Goal: Task Accomplishment & Management: Manage account settings

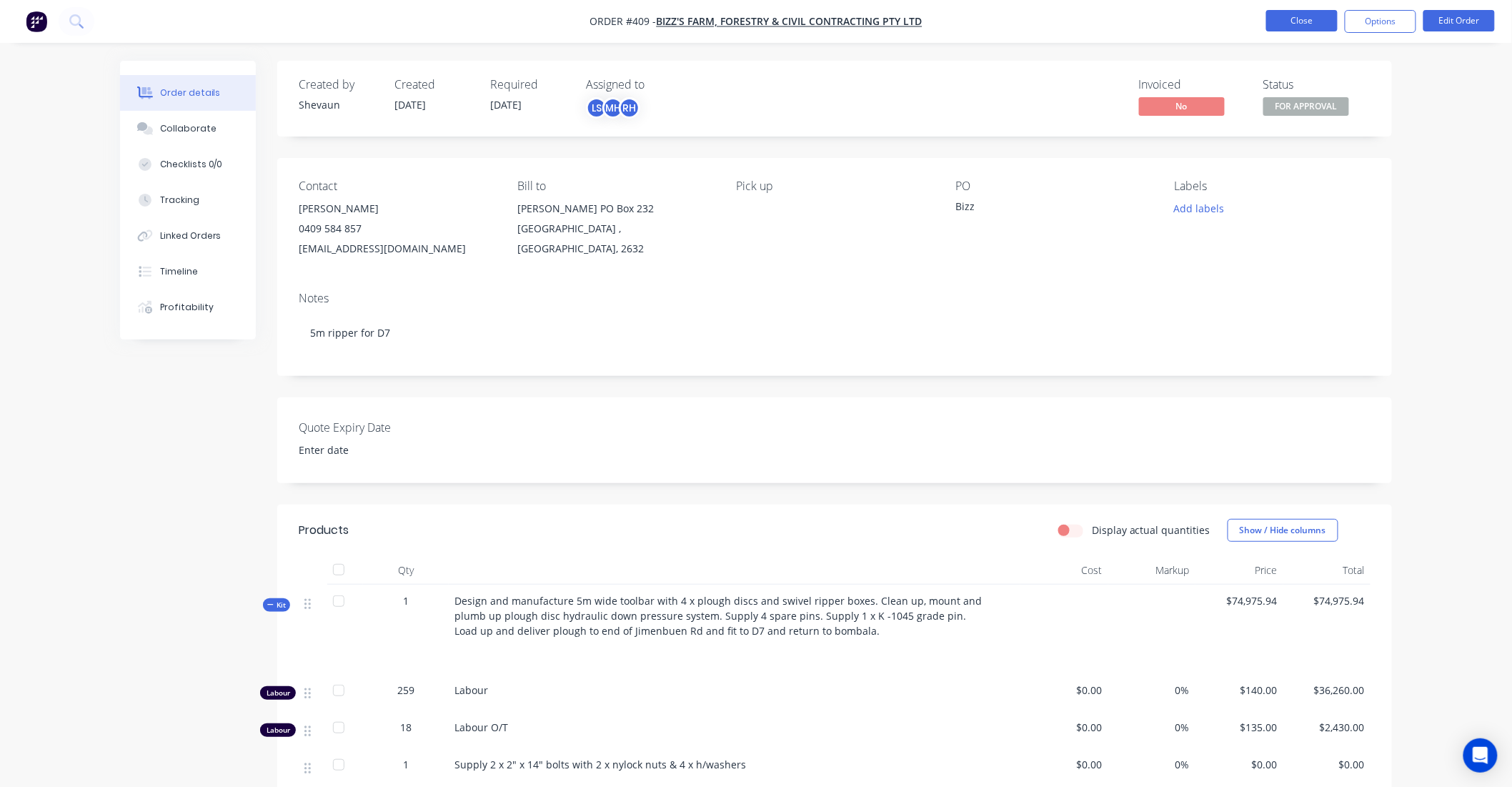
click at [1301, 15] on button "Close" at bounding box center [1301, 20] width 71 height 21
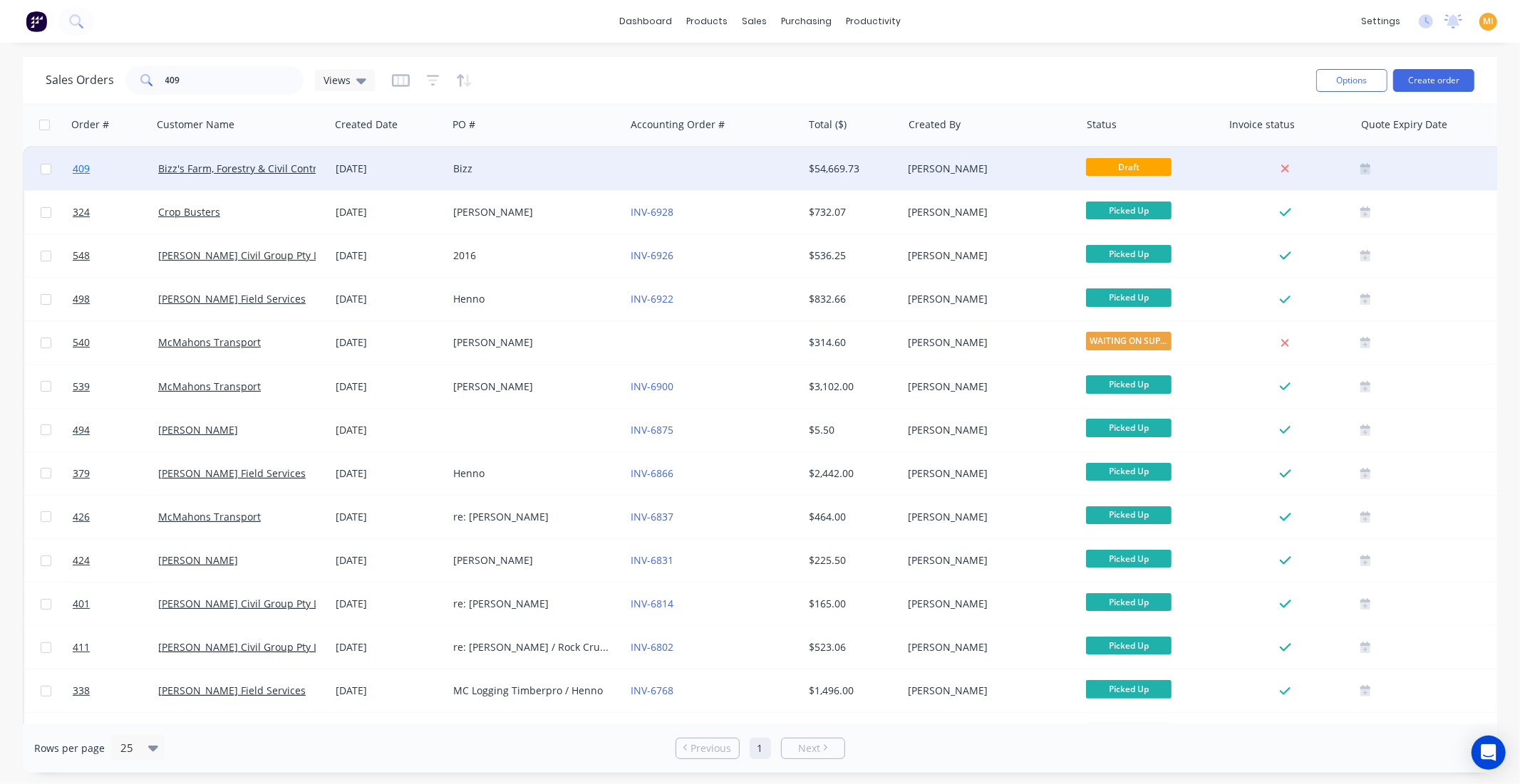
click at [113, 174] on link "409" at bounding box center [115, 169] width 86 height 42
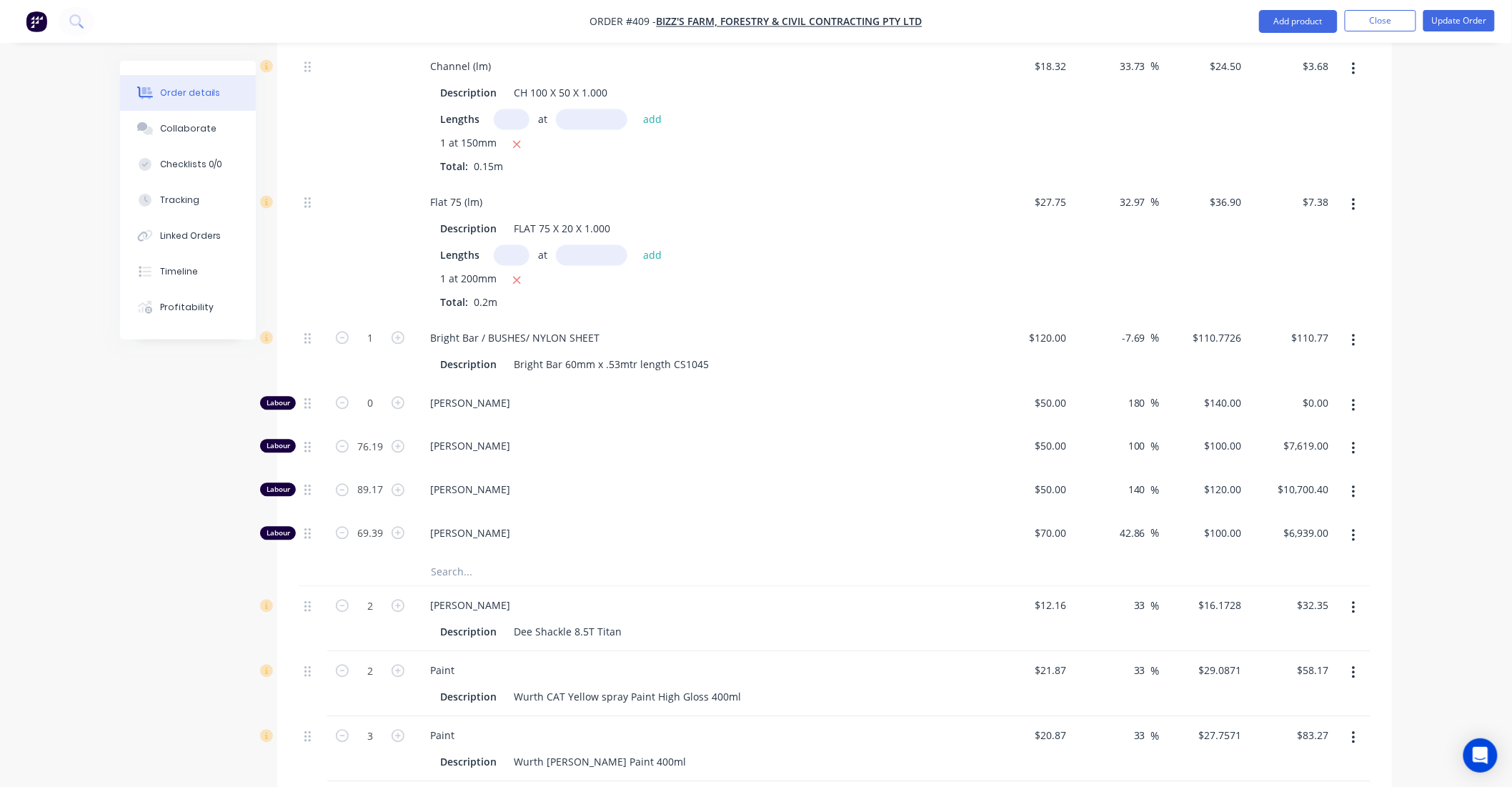
scroll to position [3574, 0]
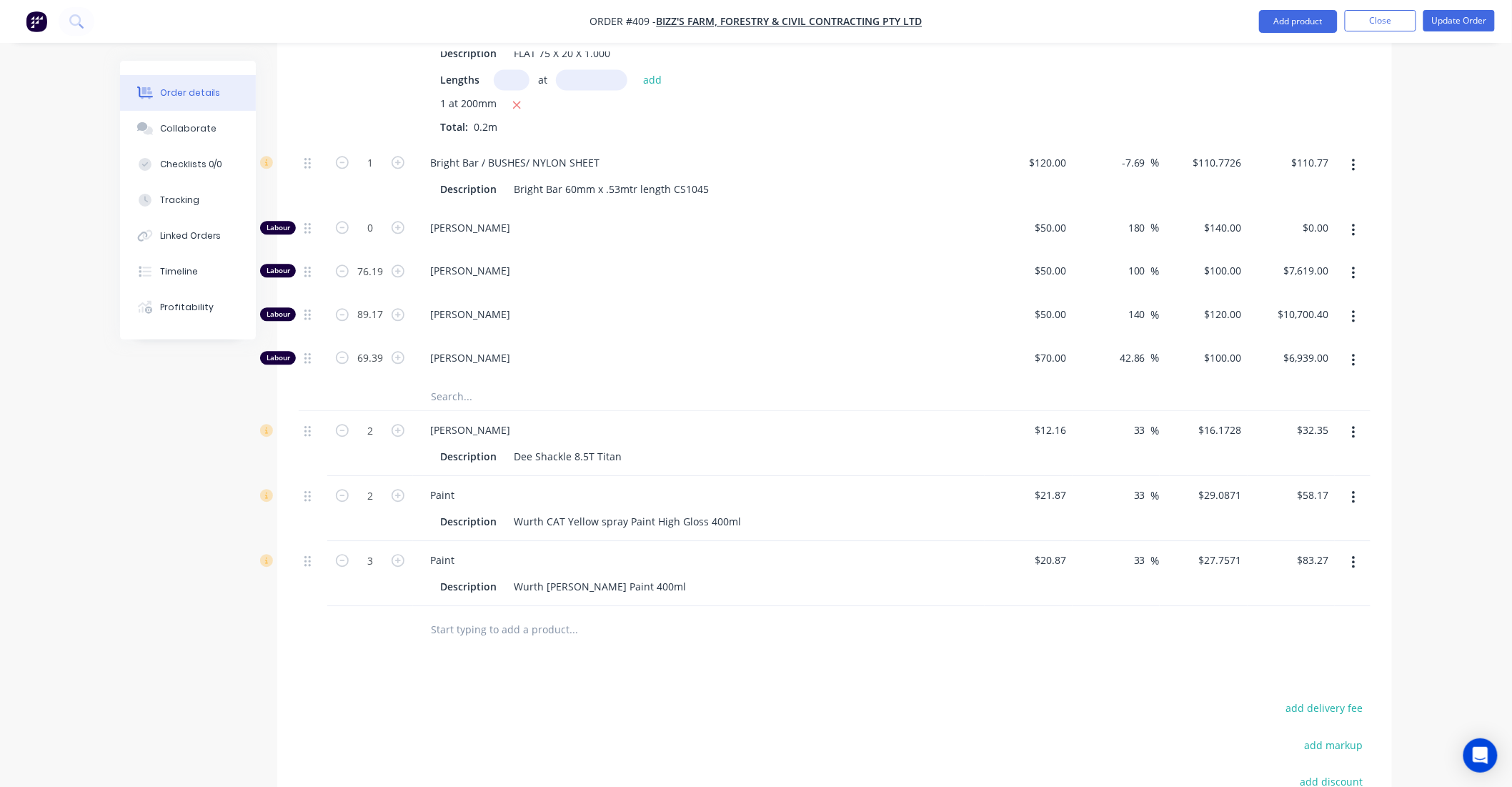
click at [39, 22] on img "button" at bounding box center [36, 21] width 21 height 21
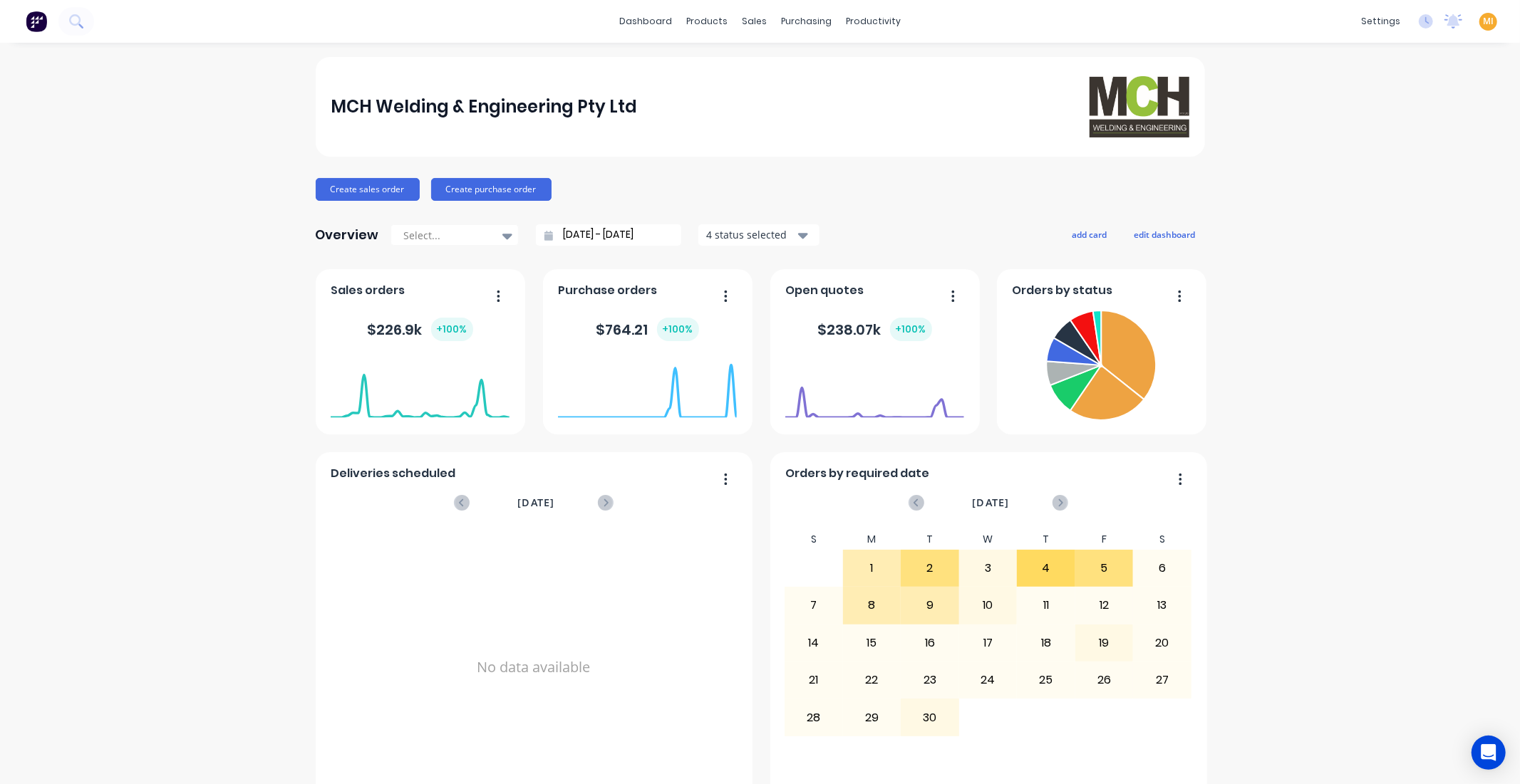
click at [983, 115] on div "MCH Welding & Engineering Pty Ltd" at bounding box center [759, 106] width 859 height 60
click at [1482, 22] on span "MI" at bounding box center [1487, 21] width 11 height 13
click at [1347, 172] on div "Sign out" at bounding box center [1366, 178] width 38 height 13
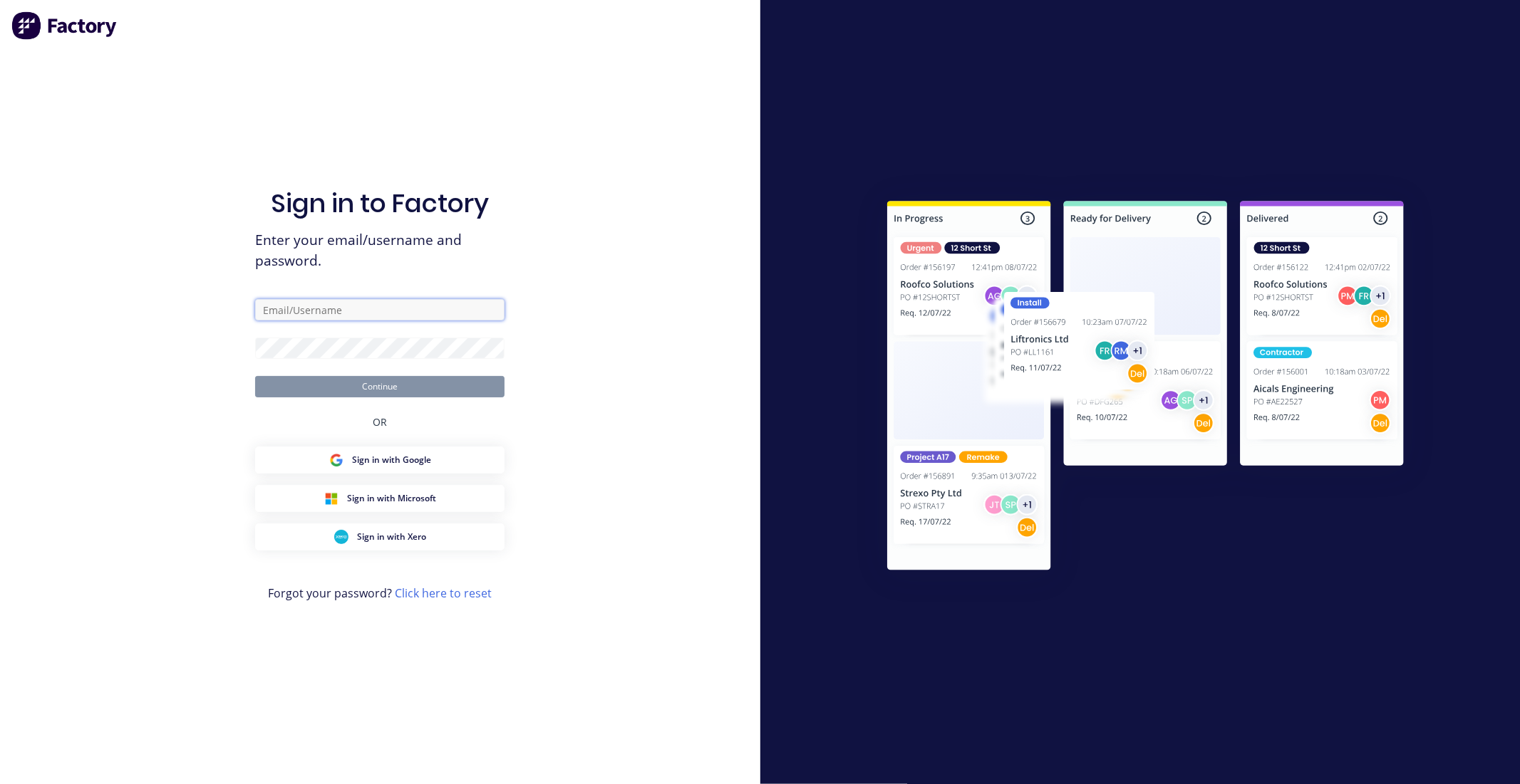
click at [338, 303] on input "text" at bounding box center [380, 310] width 250 height 21
click at [0, 783] on com-1password-button at bounding box center [0, 784] width 0 height 0
type input "team+maricardemo@factory.app"
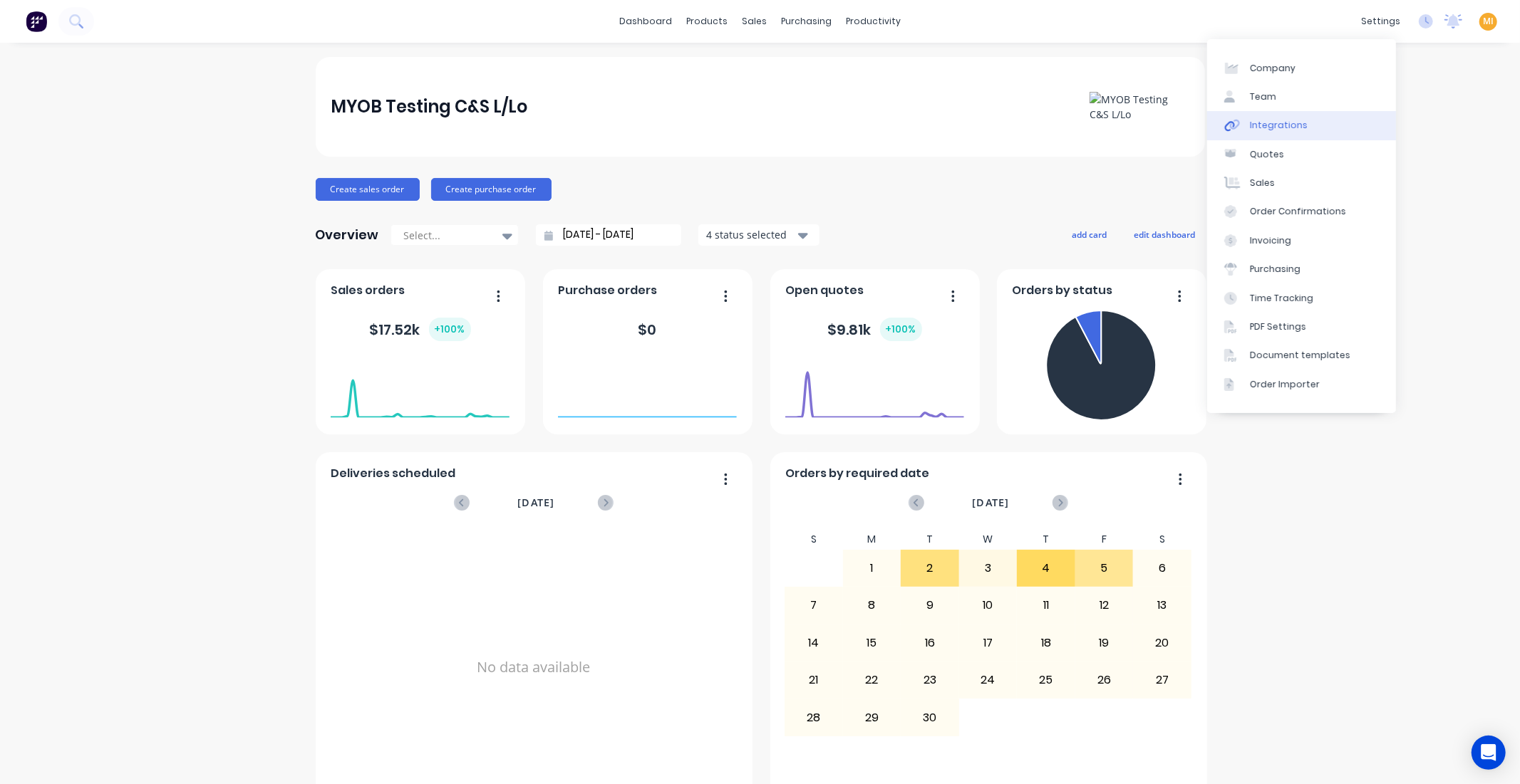
click at [1309, 118] on link "Integrations" at bounding box center [1301, 125] width 189 height 29
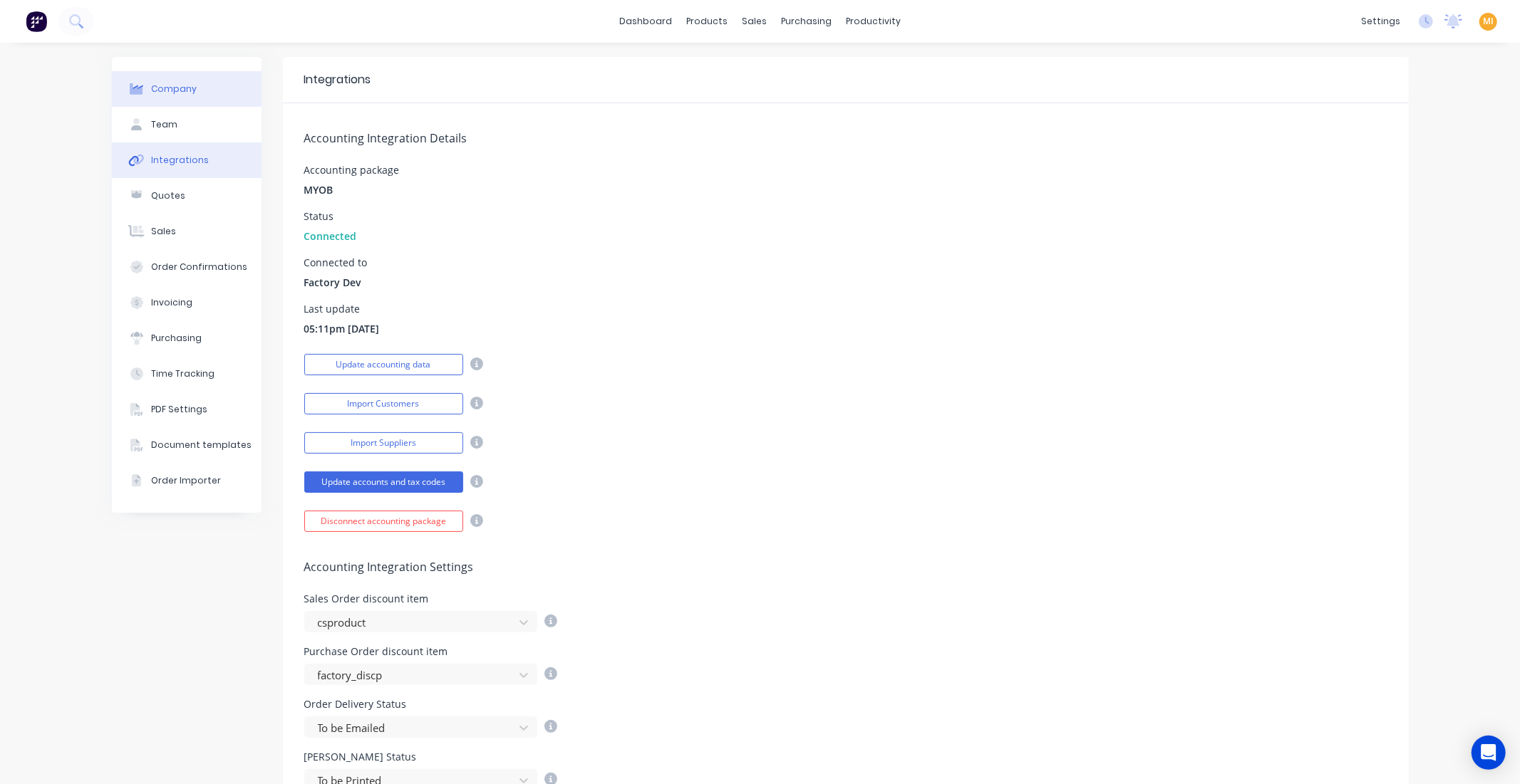
click at [203, 76] on button "Company" at bounding box center [186, 89] width 149 height 36
select select "AU"
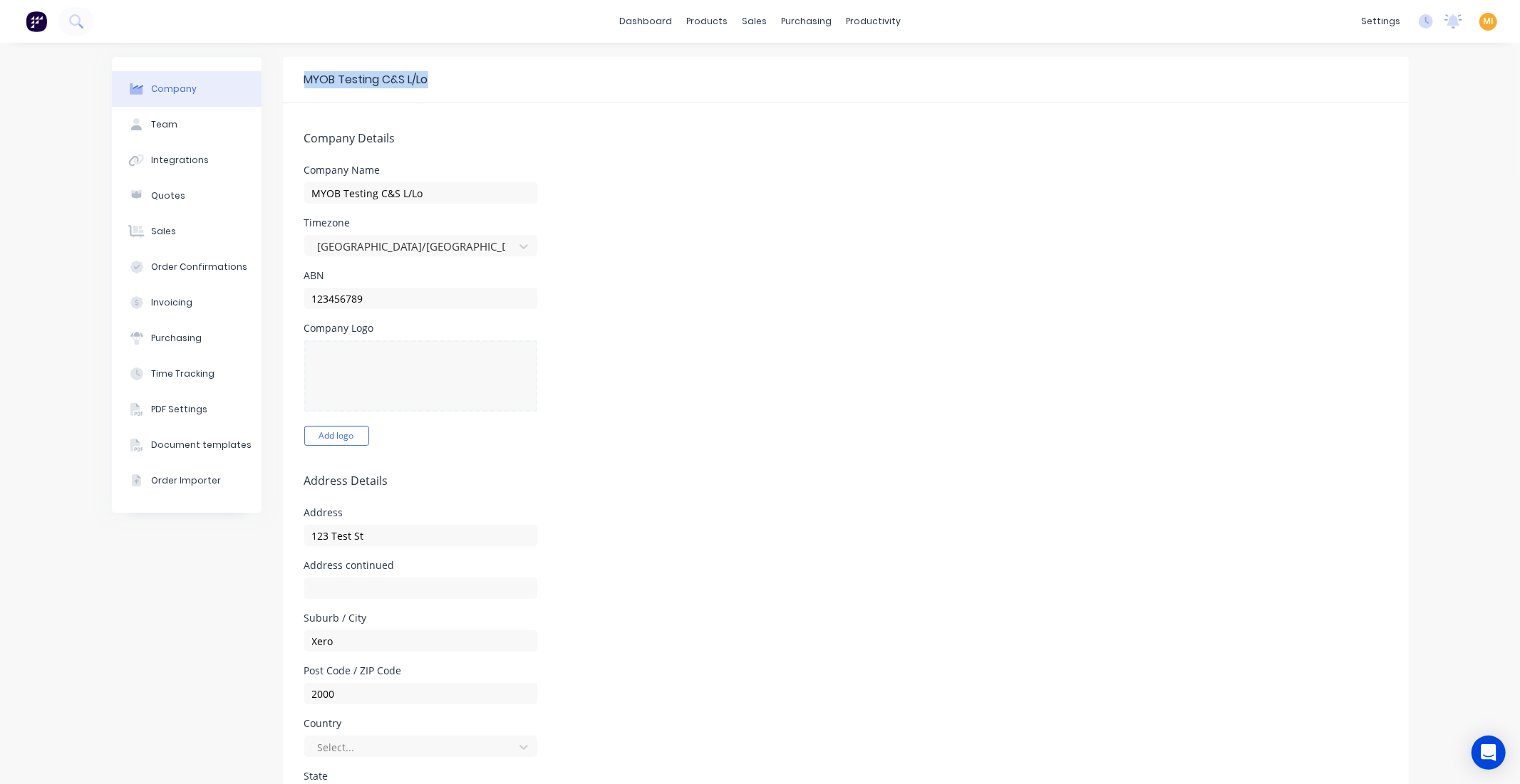
copy div "MYOB Testing C&S L/Lo"
drag, startPoint x: 446, startPoint y: 83, endPoint x: 302, endPoint y: 91, distance: 144.2
click at [302, 91] on div "MYOB Testing C&S L/Lo" at bounding box center [846, 80] width 1126 height 46
click at [742, 67] on div "Product Catalogue" at bounding box center [764, 68] width 88 height 13
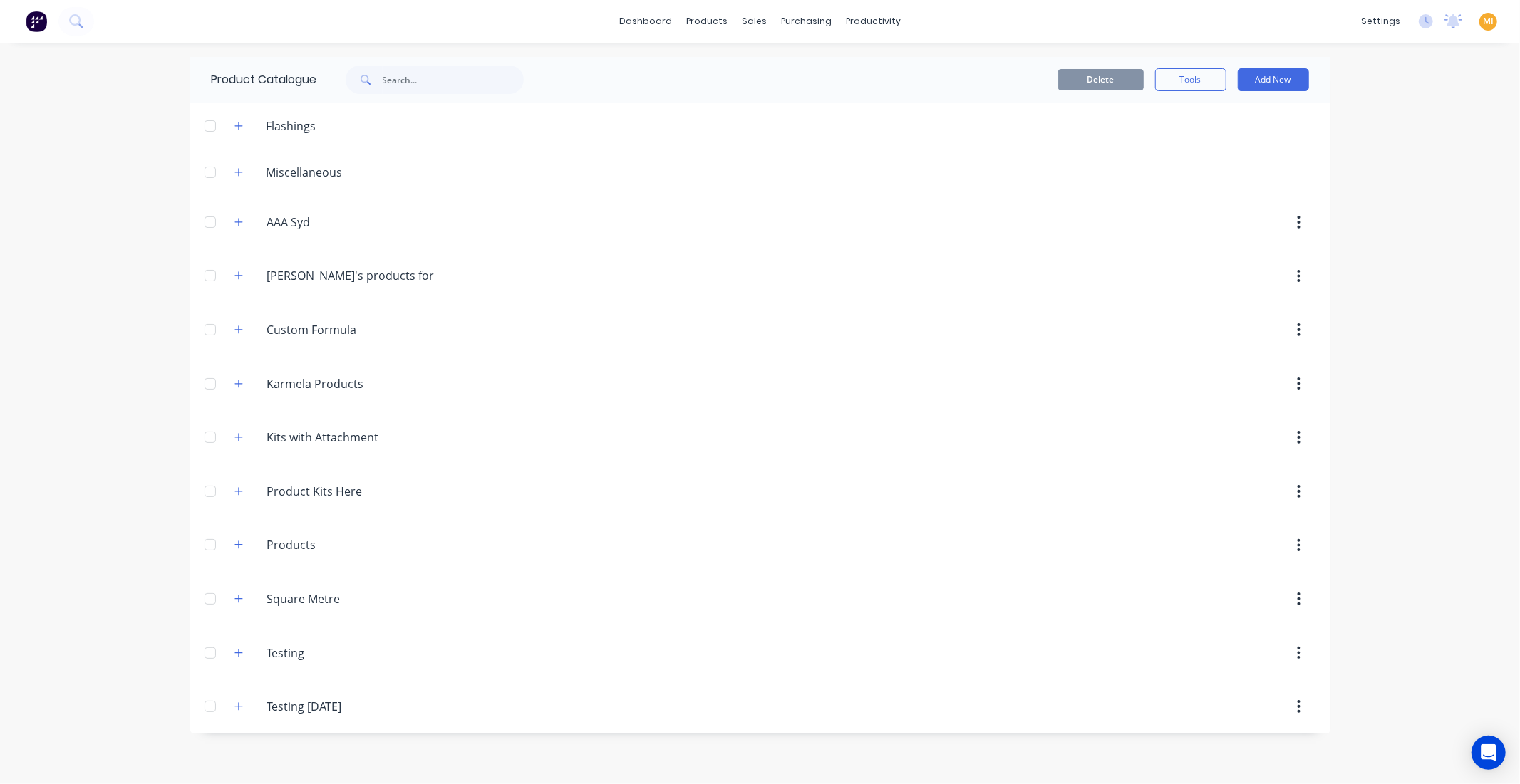
drag, startPoint x: 240, startPoint y: 274, endPoint x: 271, endPoint y: 294, distance: 36.9
click at [240, 274] on icon "button" at bounding box center [238, 275] width 8 height 10
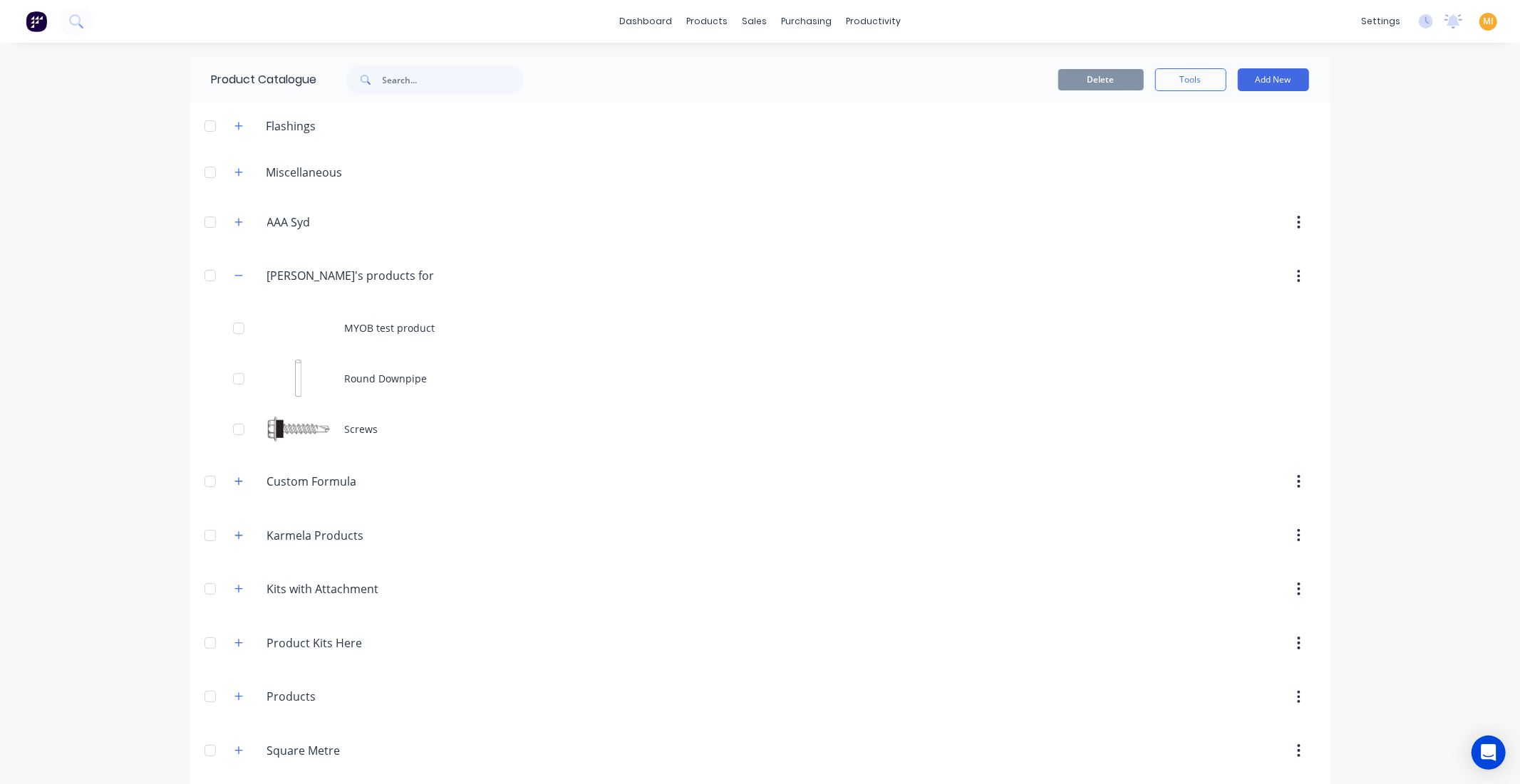
click at [369, 350] on div "MYOB test product" at bounding box center [760, 328] width 1140 height 51
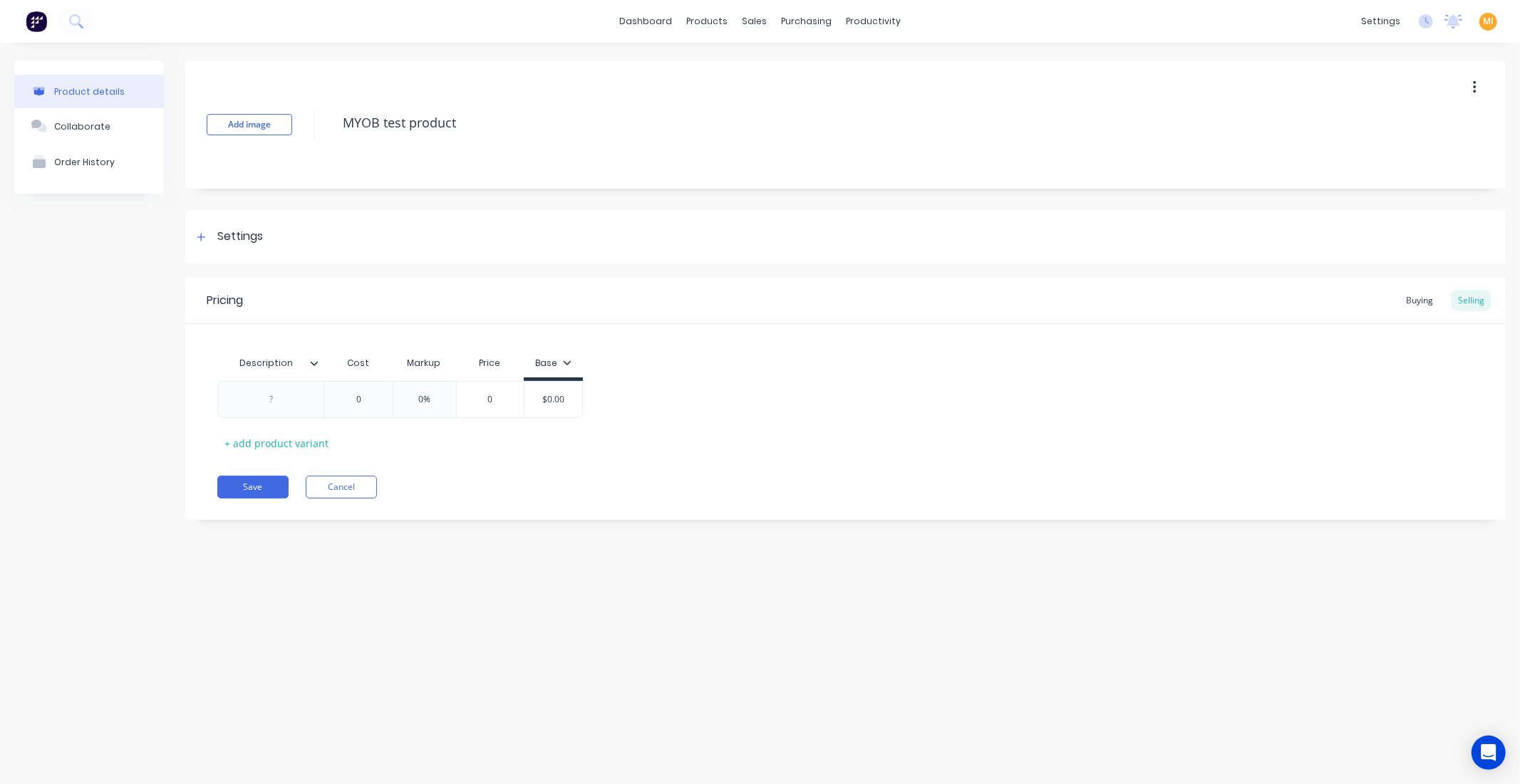
type textarea "x"
click at [1333, 120] on link "Integrations" at bounding box center [1313, 125] width 189 height 29
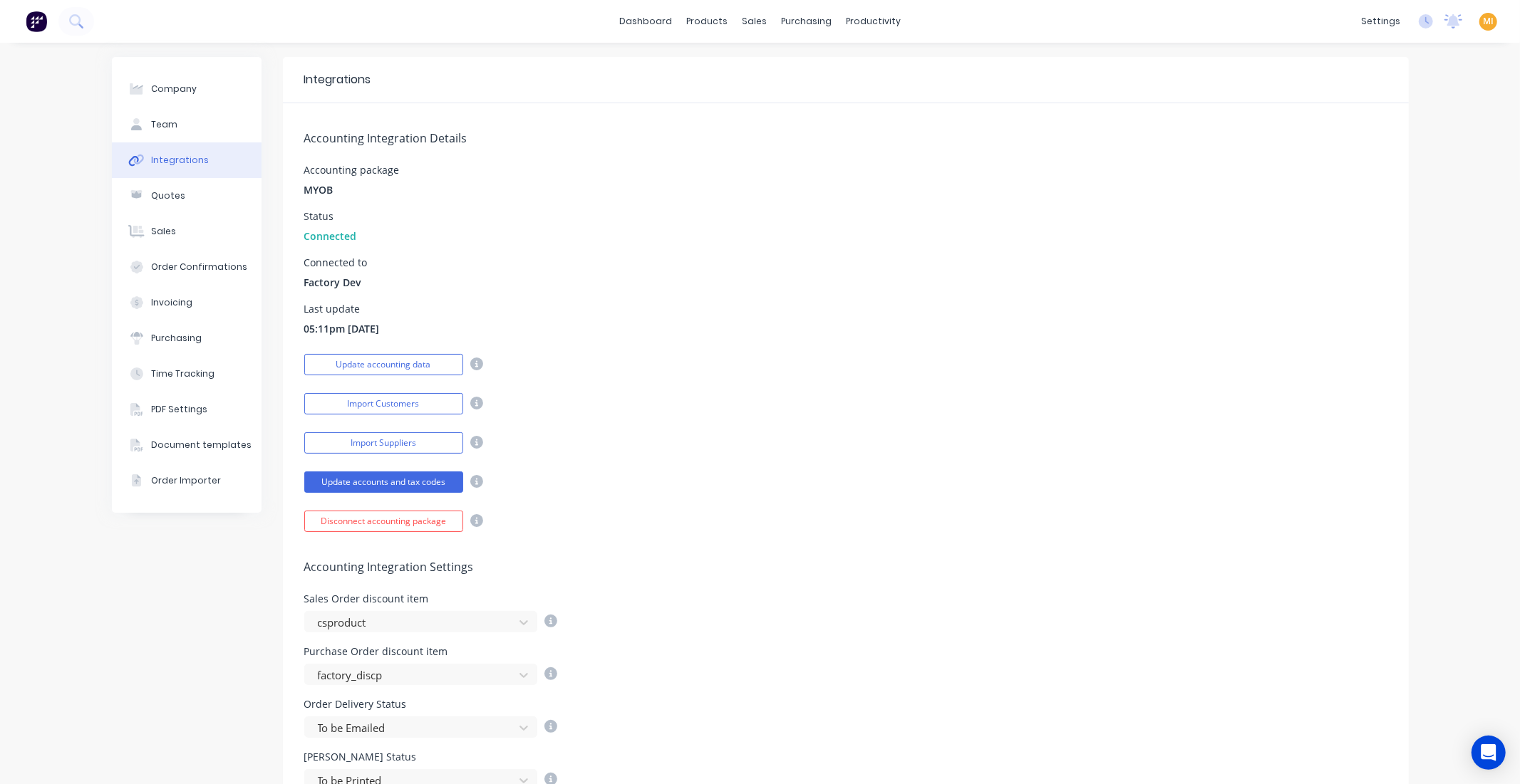
click at [1002, 25] on div "dashboard products sales purchasing productivity dashboard products Product Cat…" at bounding box center [760, 21] width 1520 height 42
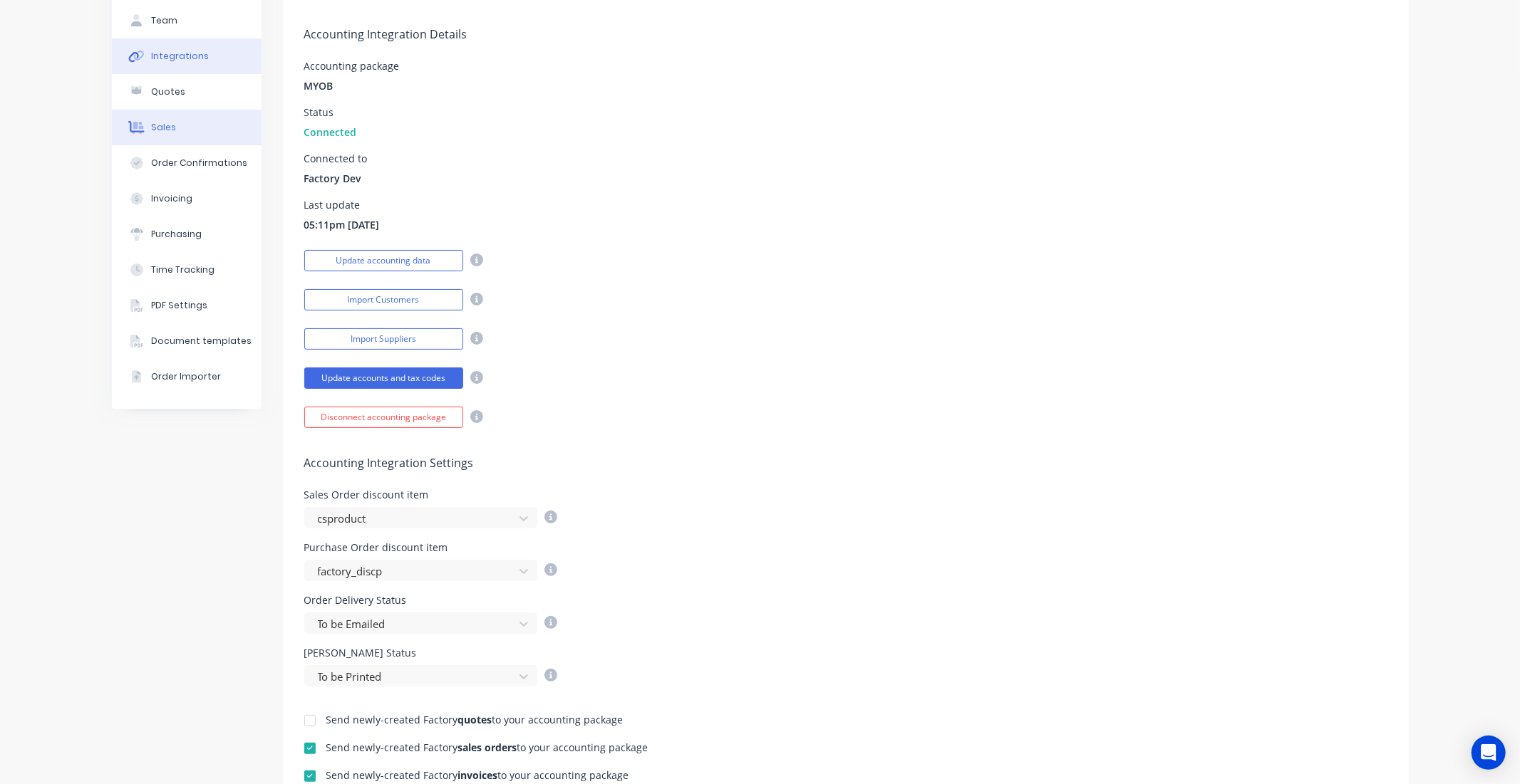
scroll to position [26, 0]
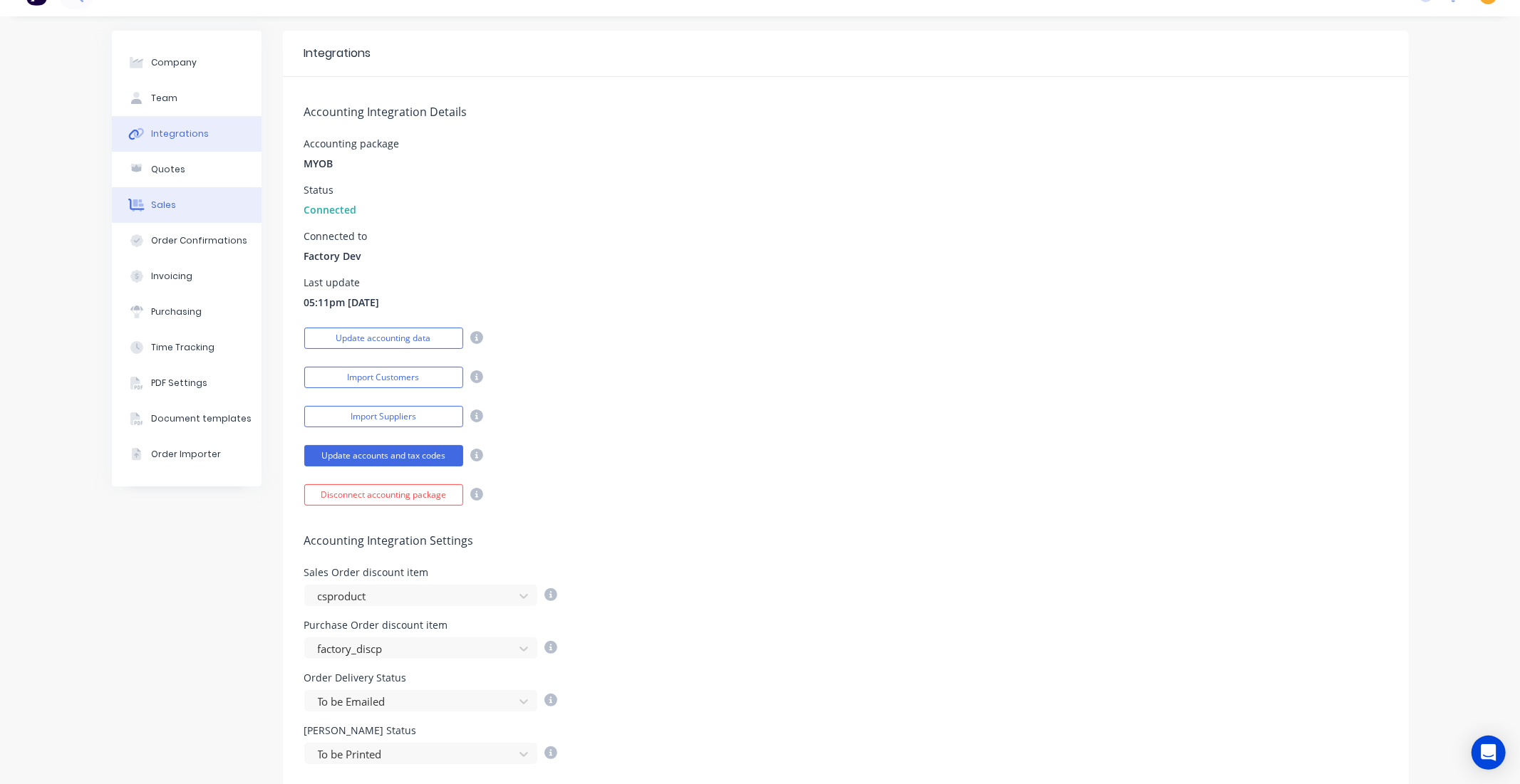
click at [170, 198] on button "Sales" at bounding box center [186, 205] width 149 height 36
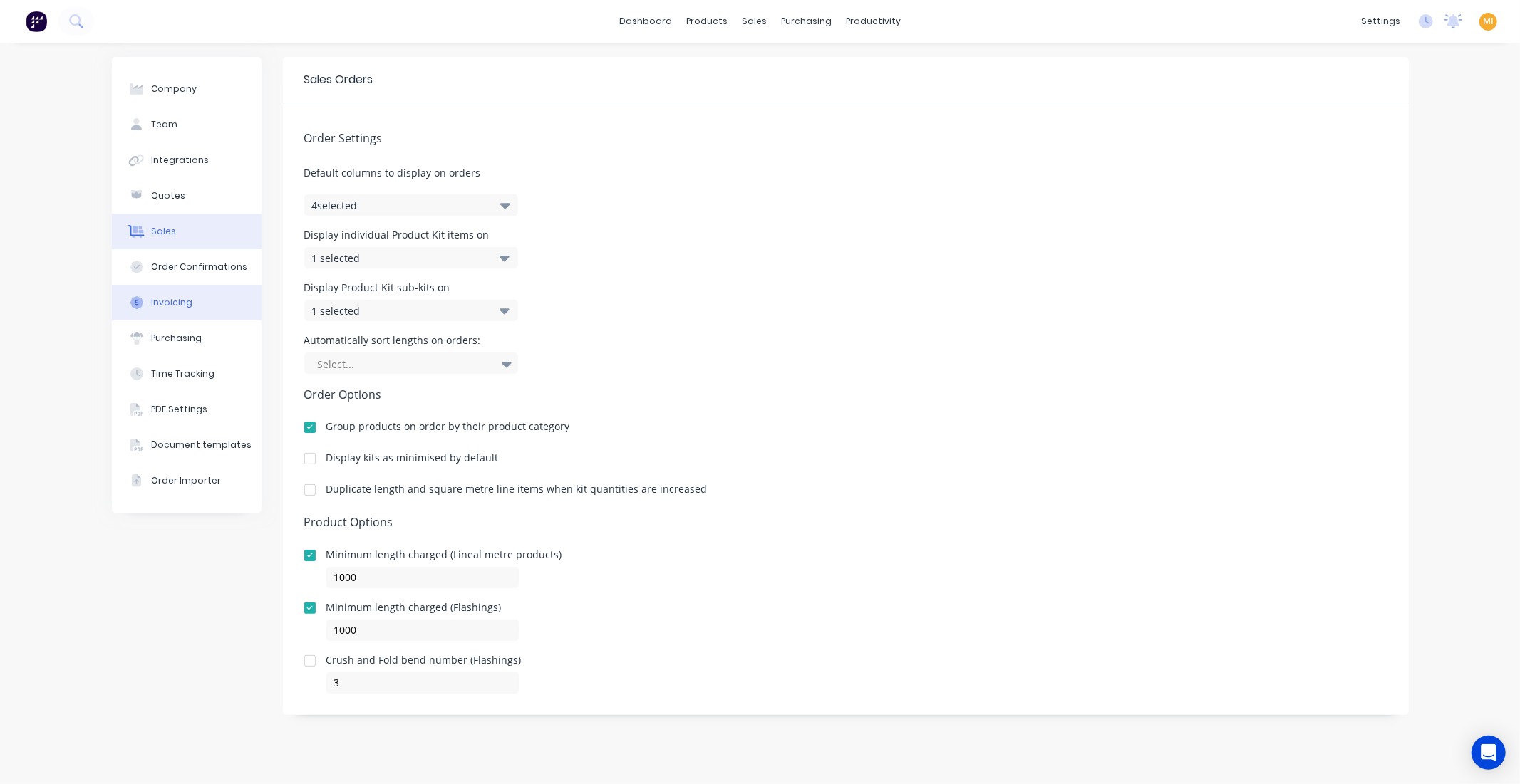
click at [183, 296] on div "Invoicing" at bounding box center [171, 302] width 42 height 13
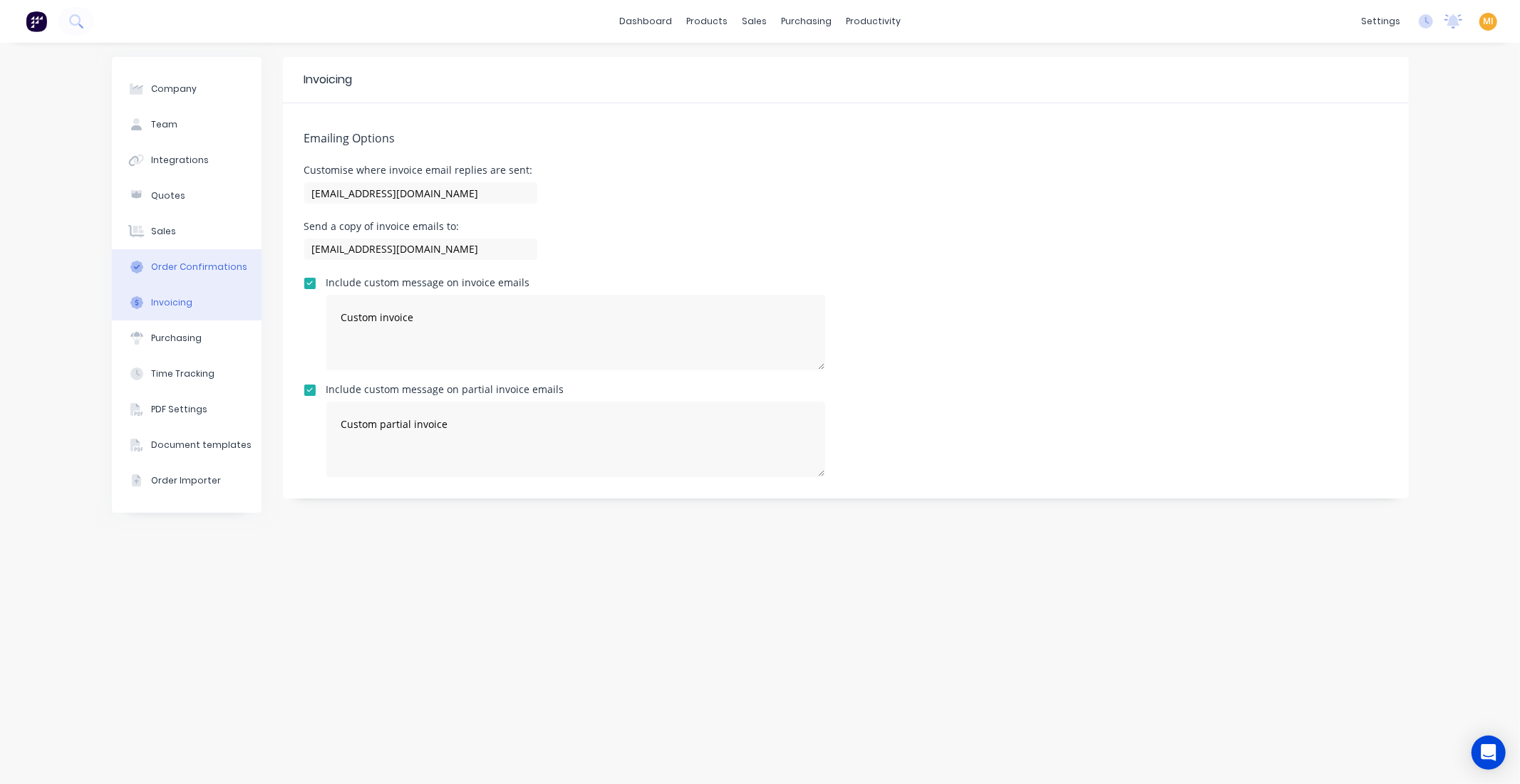
click at [161, 257] on button "Order Confirmations" at bounding box center [186, 267] width 149 height 36
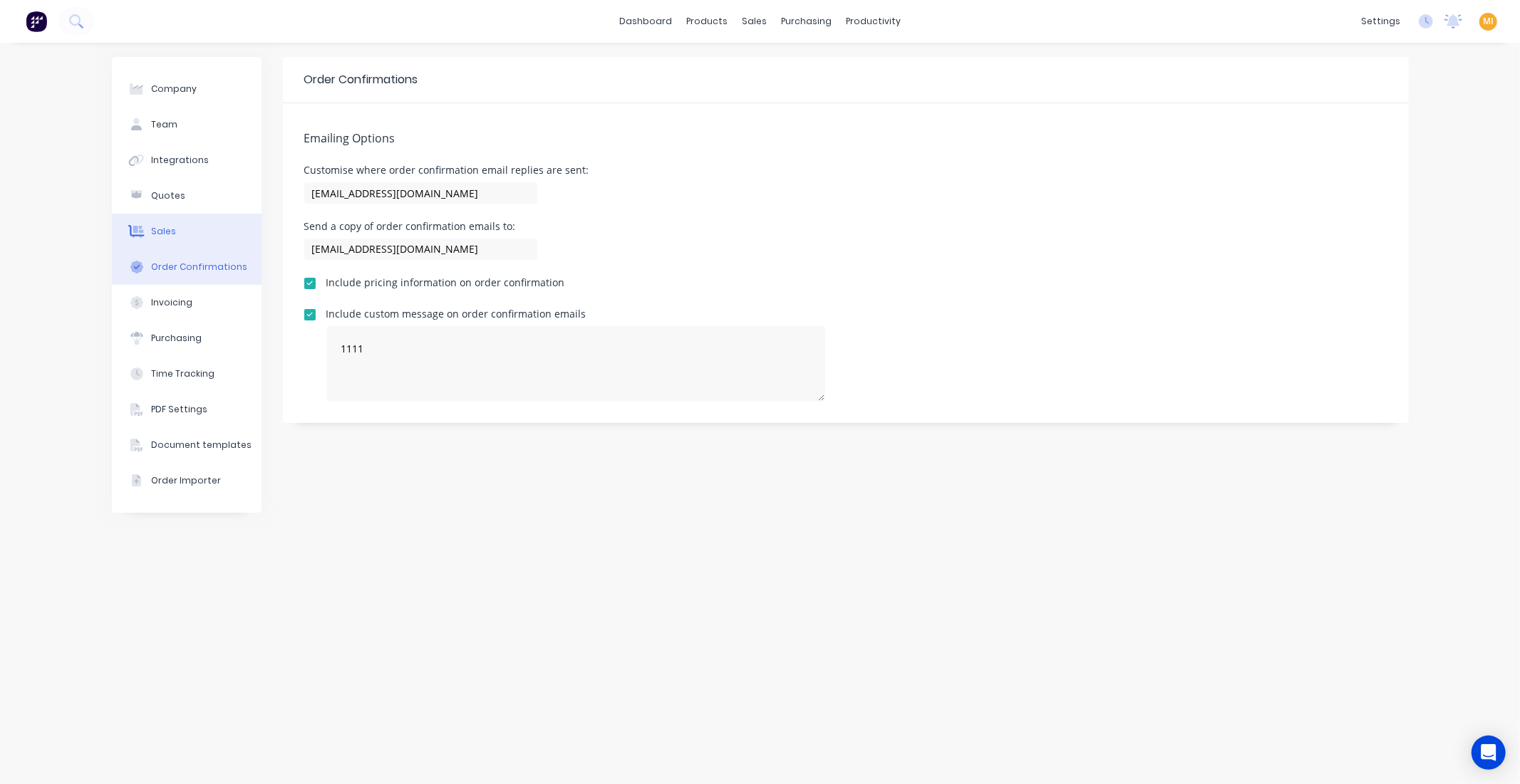
click at [161, 225] on div "Sales" at bounding box center [163, 231] width 25 height 13
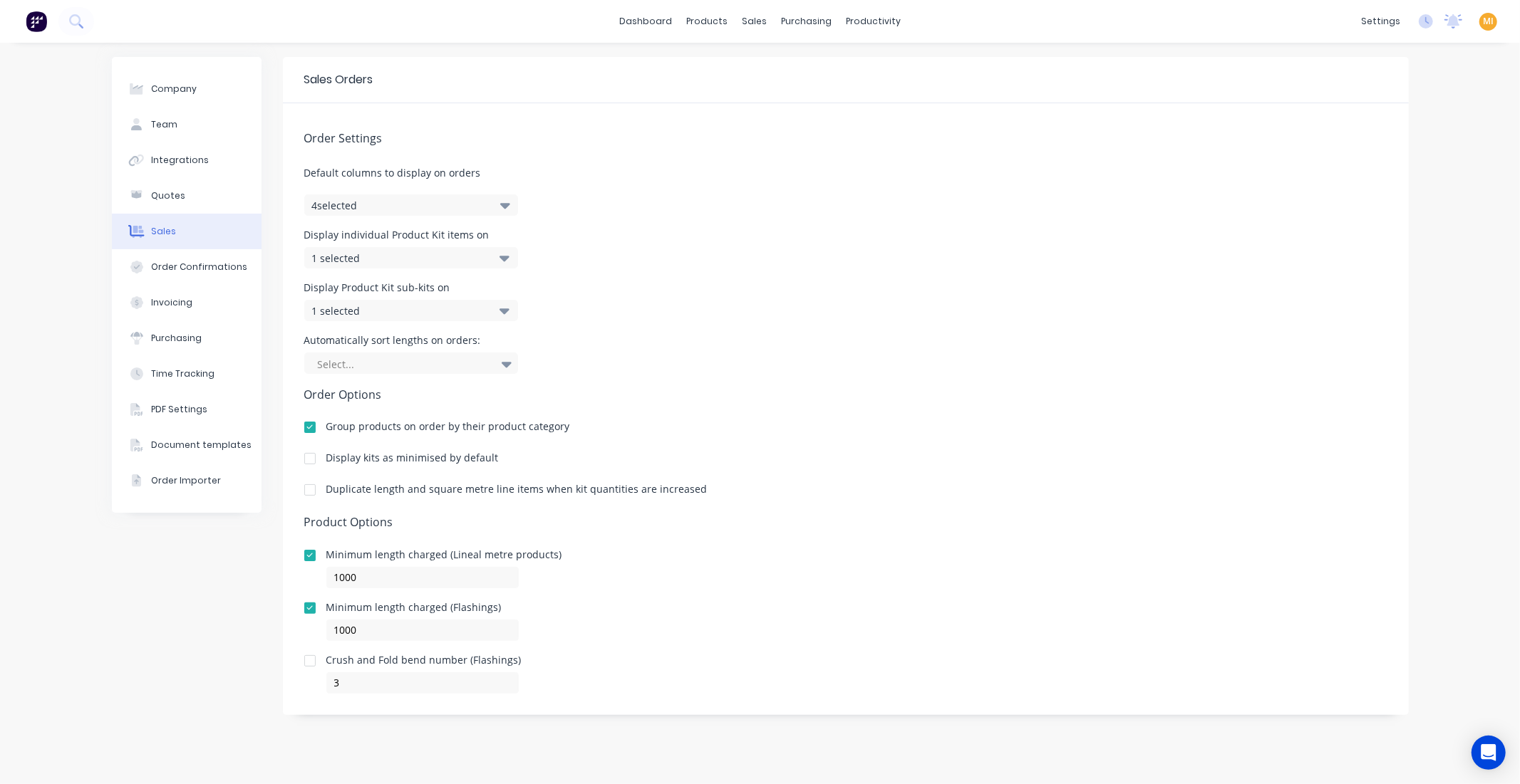
drag, startPoint x: 358, startPoint y: 456, endPoint x: 501, endPoint y: 477, distance: 144.5
click at [501, 477] on div "Order Settings Default columns to display on orders 4 selected Display individu…" at bounding box center [846, 399] width 1126 height 590
click at [225, 624] on div "Company Team Integrations Quotes Sales Order Confirmations Invoicing Purchasing…" at bounding box center [186, 413] width 149 height 713
click at [201, 262] on div "Order Confirmations" at bounding box center [199, 267] width 96 height 13
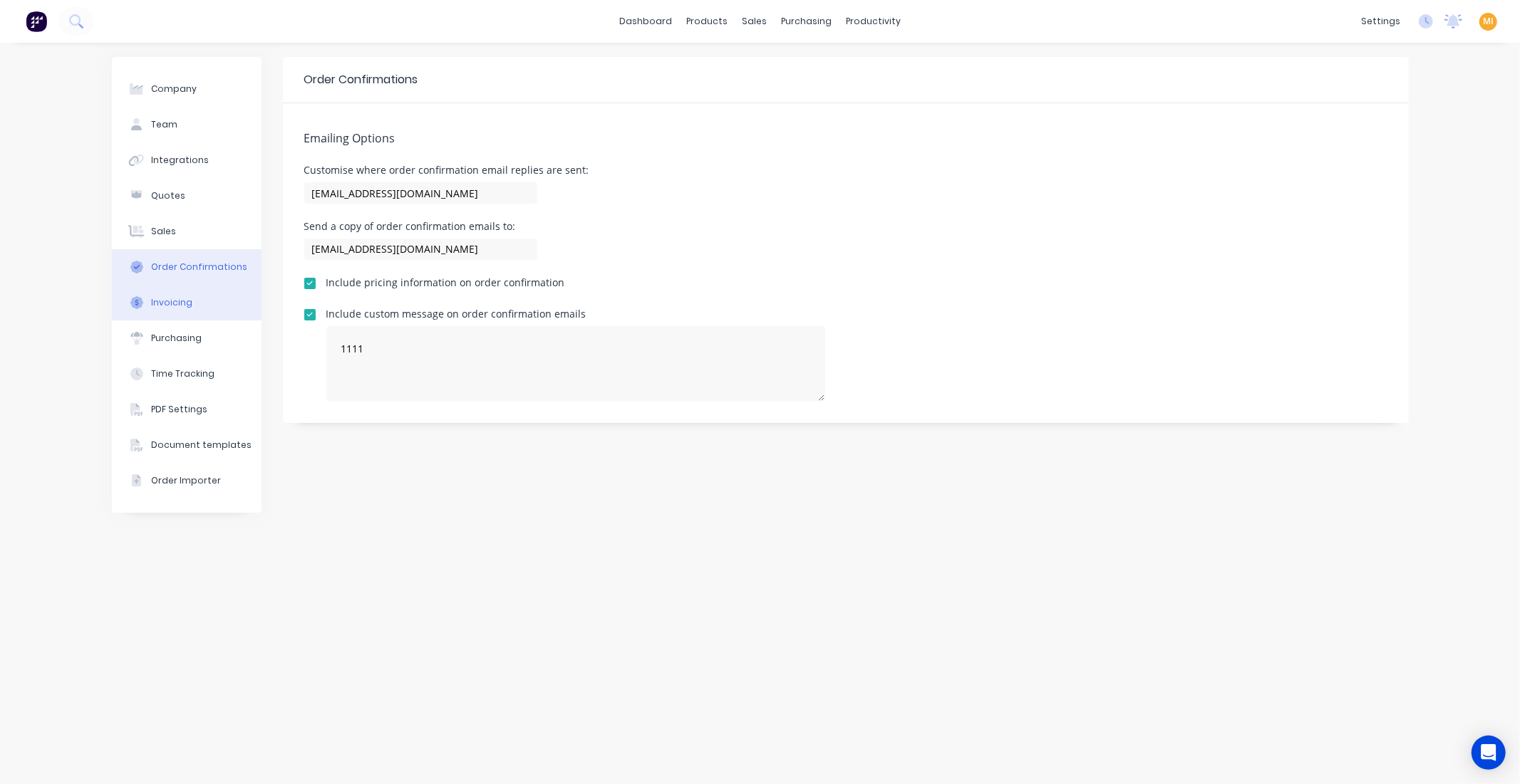
click at [183, 299] on div "Invoicing" at bounding box center [171, 302] width 42 height 13
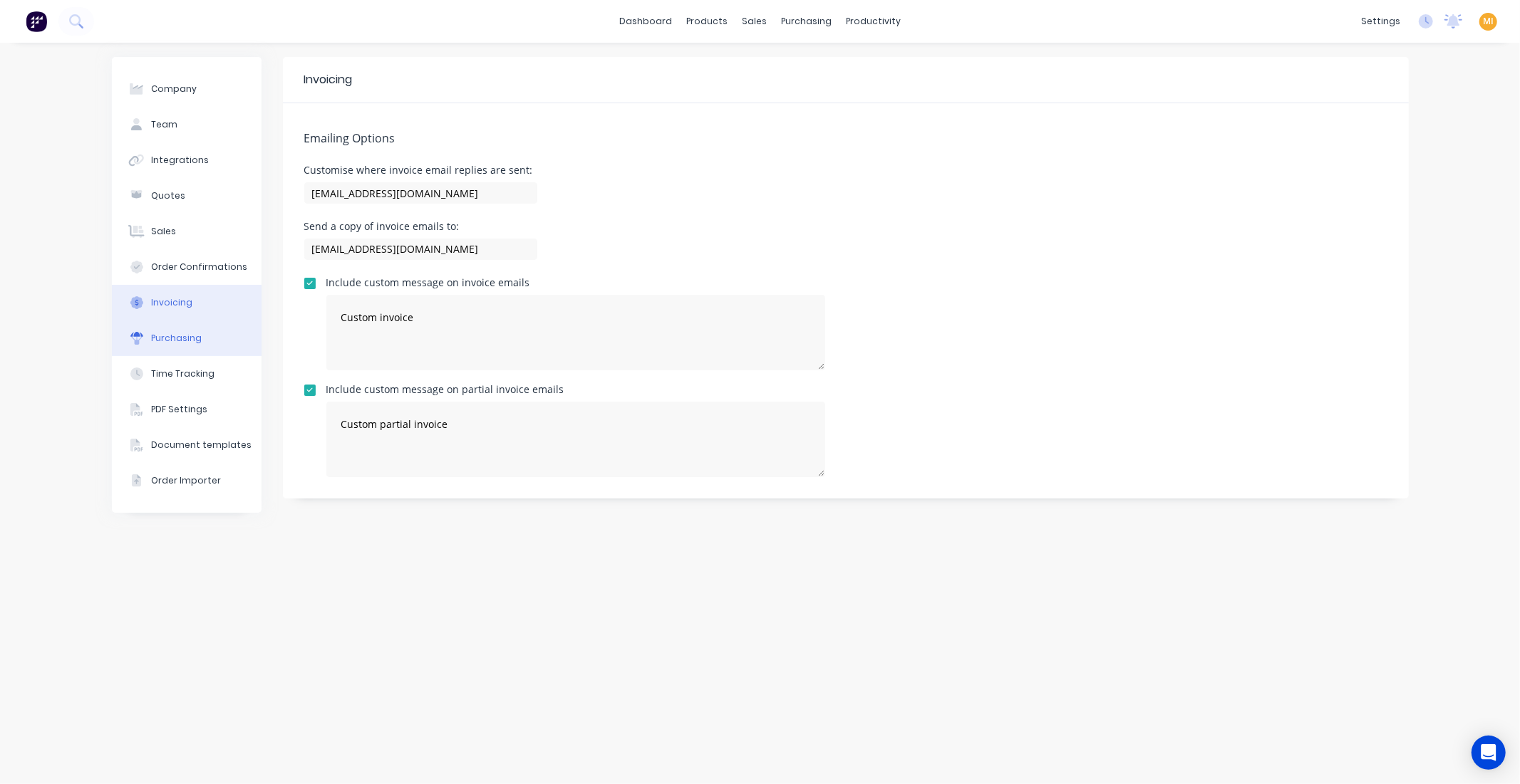
click at [180, 344] on div "Purchasing" at bounding box center [176, 338] width 51 height 13
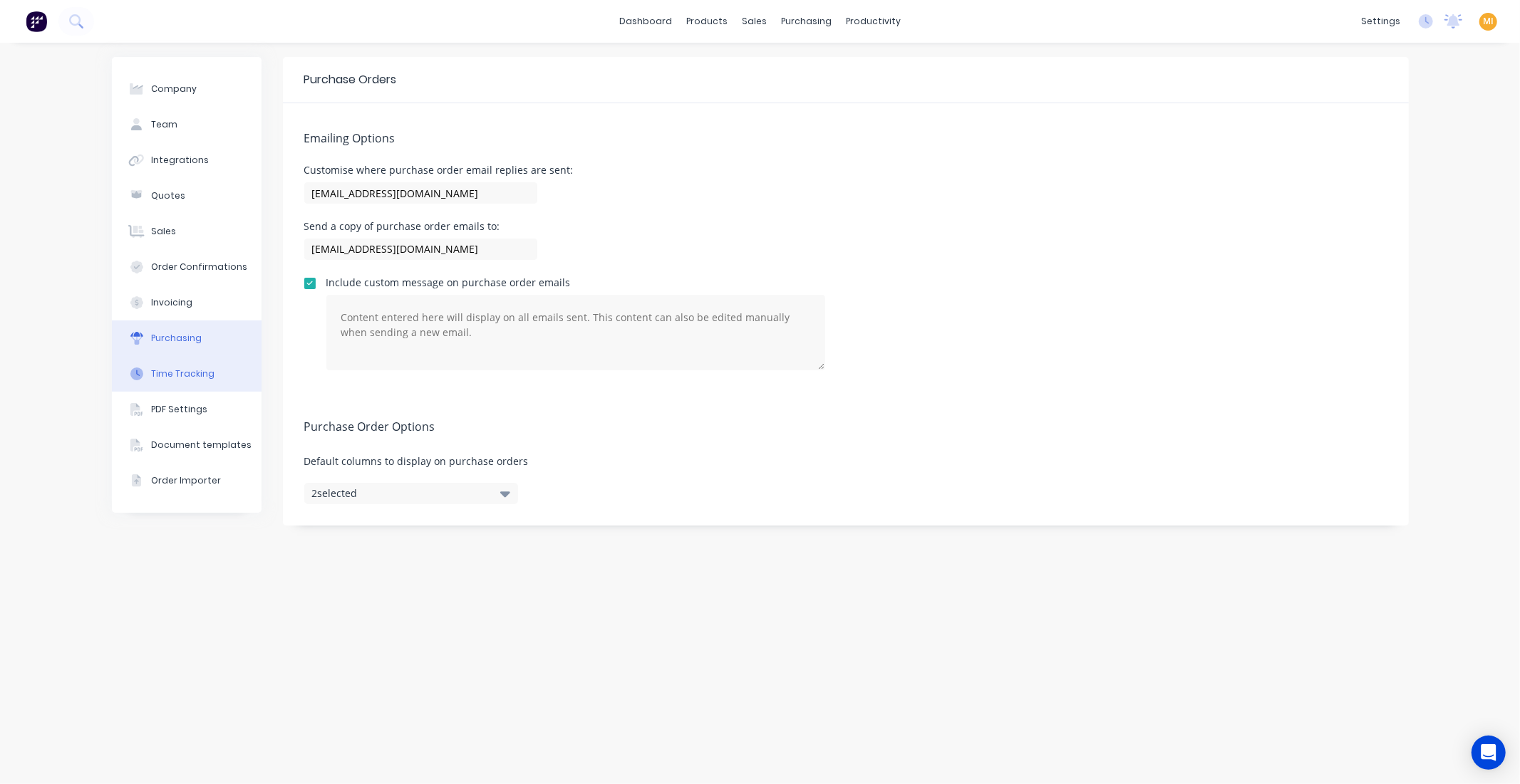
click at [166, 375] on div "Time Tracking" at bounding box center [183, 374] width 64 height 13
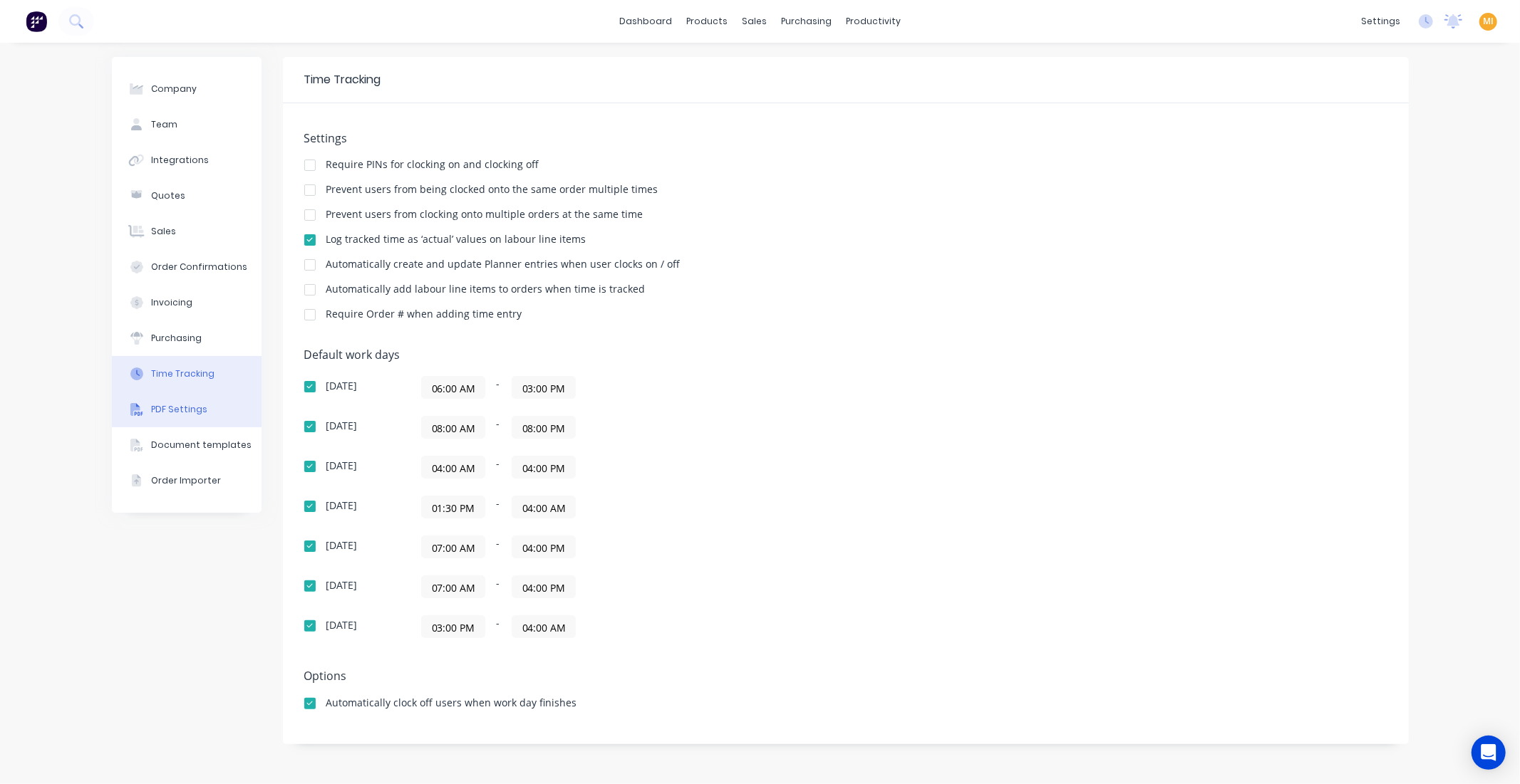
click at [161, 410] on div "PDF Settings" at bounding box center [179, 410] width 56 height 13
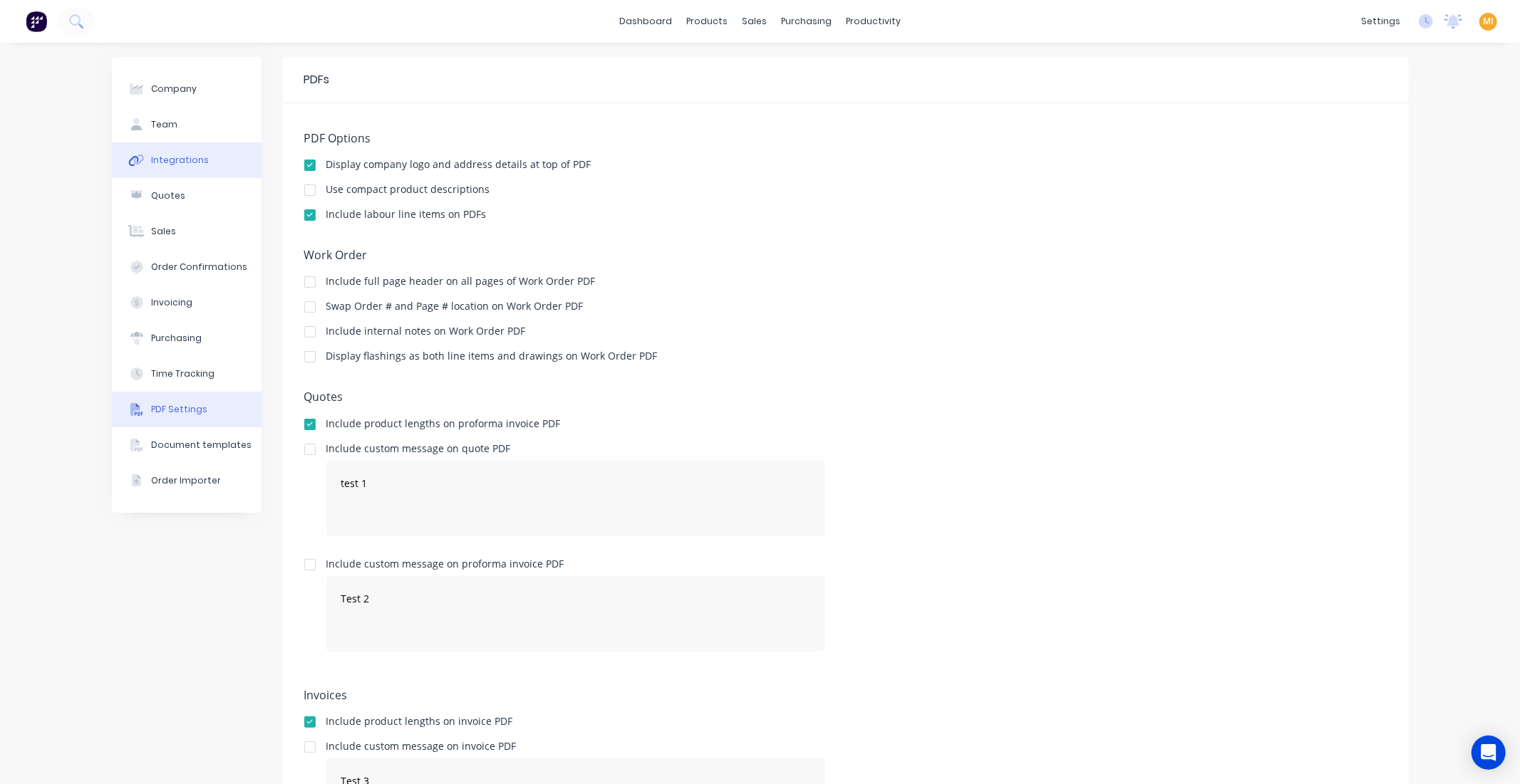
drag, startPoint x: 152, startPoint y: 155, endPoint x: 166, endPoint y: 170, distance: 20.5
click at [152, 155] on div "Integrations" at bounding box center [179, 161] width 58 height 13
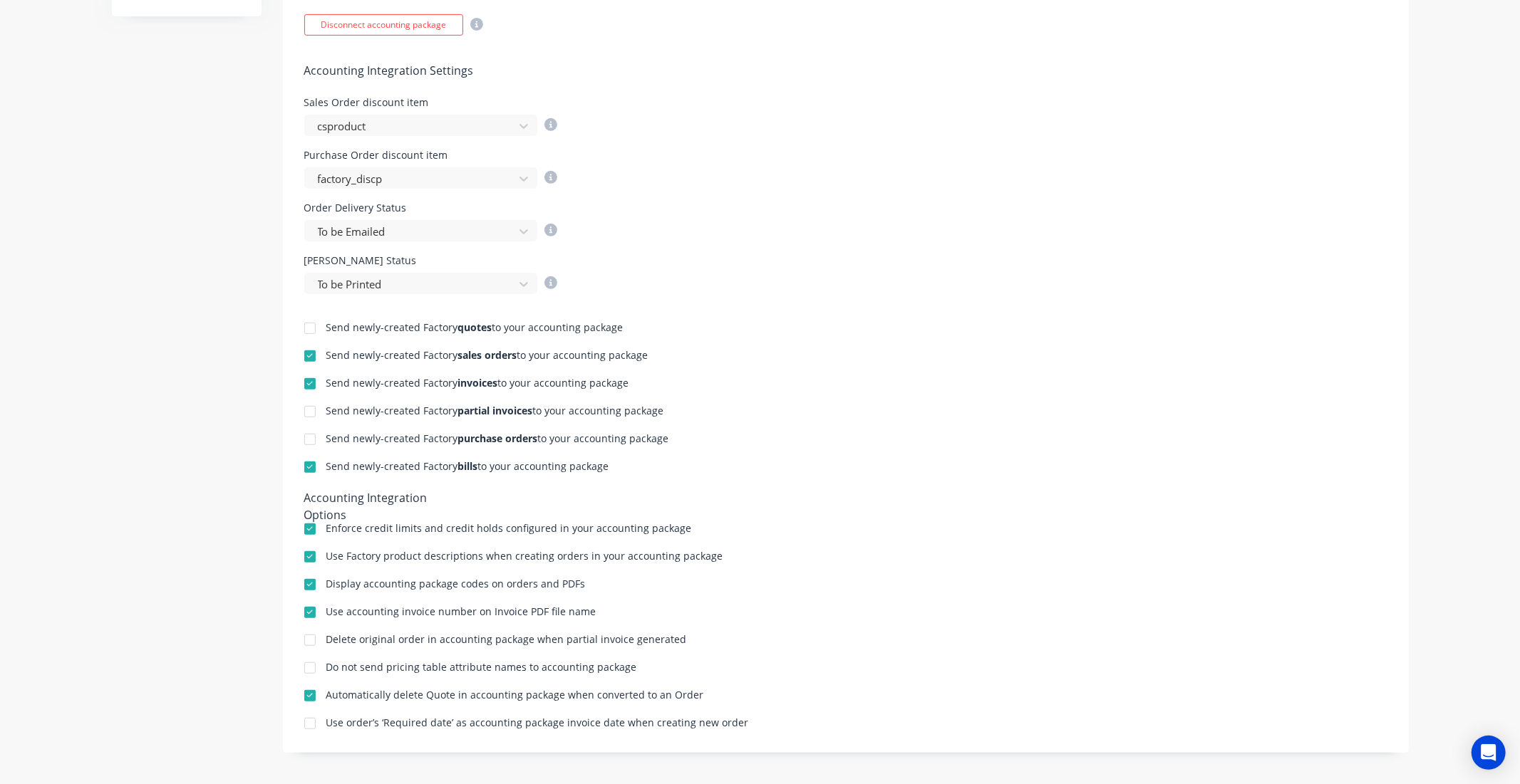
scroll to position [501, 0]
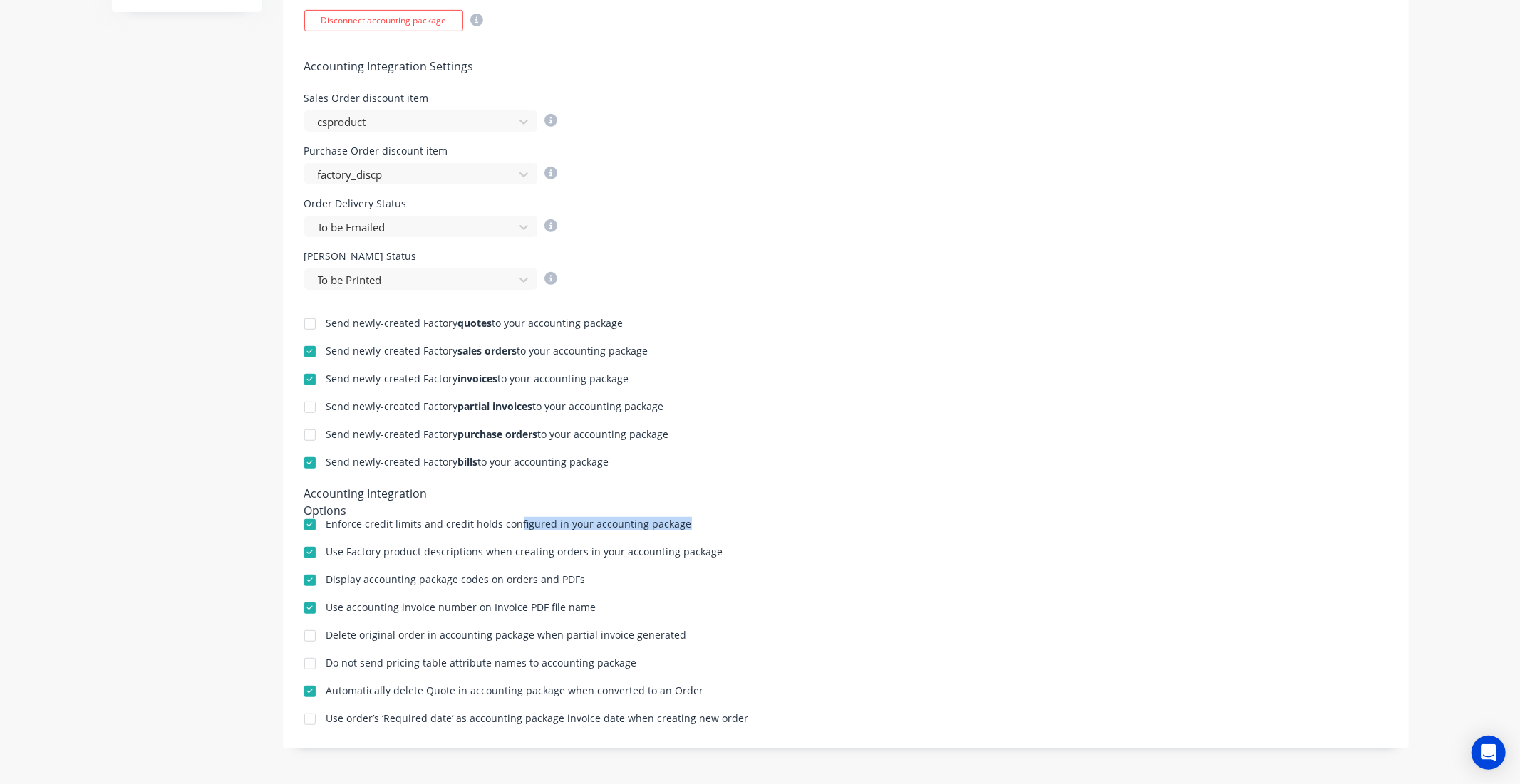
drag, startPoint x: 507, startPoint y: 524, endPoint x: 669, endPoint y: 530, distance: 162.1
click at [669, 530] on div "Enforce credit limits and credit holds configured in your accounting package" at bounding box center [509, 526] width 365 height 14
drag, startPoint x: 367, startPoint y: 575, endPoint x: 603, endPoint y: 572, distance: 236.0
click at [603, 572] on div "Send newly-created Factory quotes to your accounting package Send newly-created…" at bounding box center [846, 509] width 1126 height 437
drag, startPoint x: 397, startPoint y: 658, endPoint x: 601, endPoint y: 656, distance: 204.0
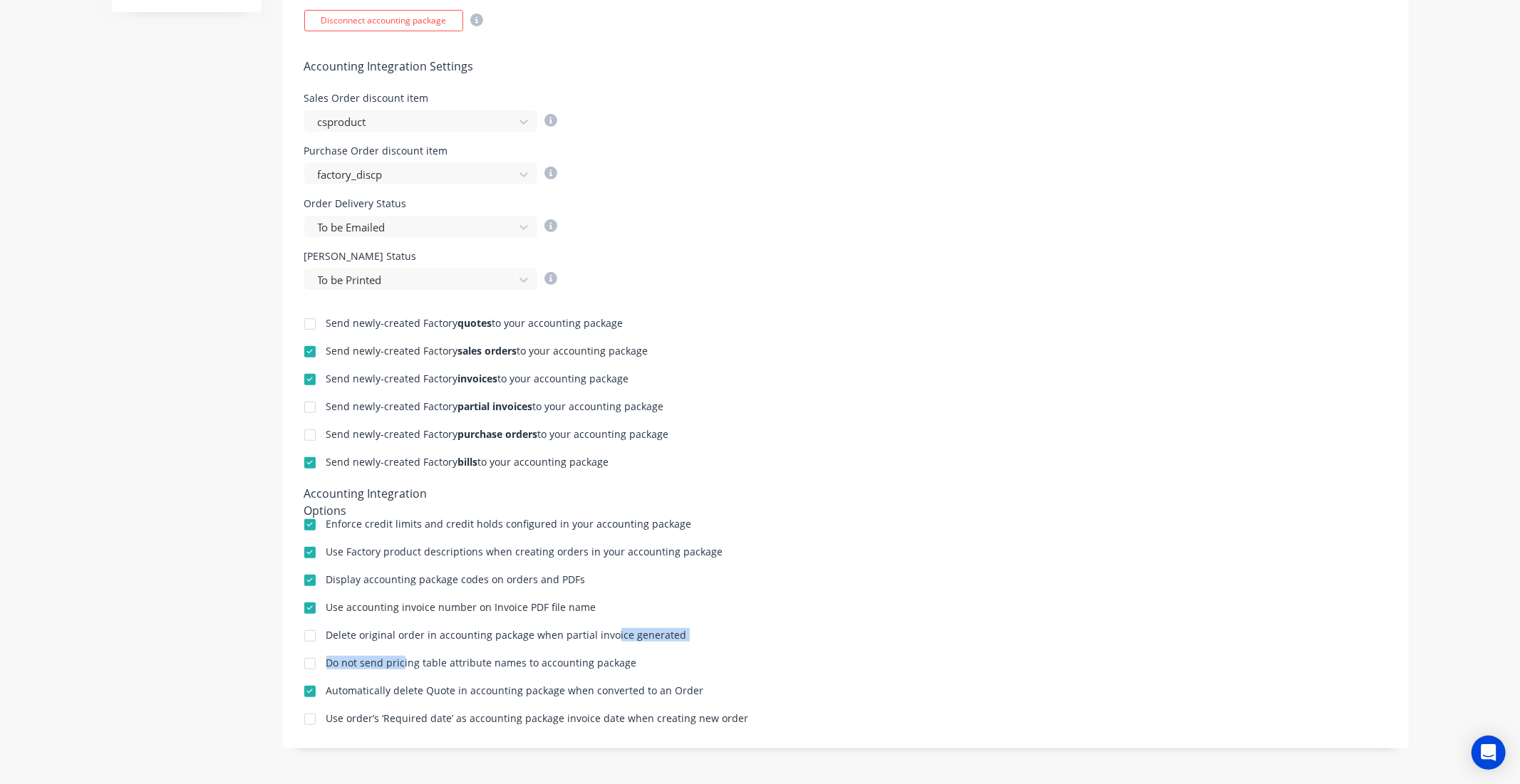
click at [612, 650] on div "Send newly-created Factory quotes to your accounting package Send newly-created…" at bounding box center [846, 509] width 1126 height 437
drag, startPoint x: 432, startPoint y: 713, endPoint x: 652, endPoint y: 720, distance: 220.1
click at [659, 720] on div "Use order’s ‘Required date’ as accounting package invoice date when creating ne…" at bounding box center [537, 718] width 422 height 10
drag, startPoint x: 516, startPoint y: 694, endPoint x: 652, endPoint y: 689, distance: 136.1
click at [652, 689] on div "Automatically delete Quote in accounting package when converted to an Order" at bounding box center [515, 690] width 378 height 10
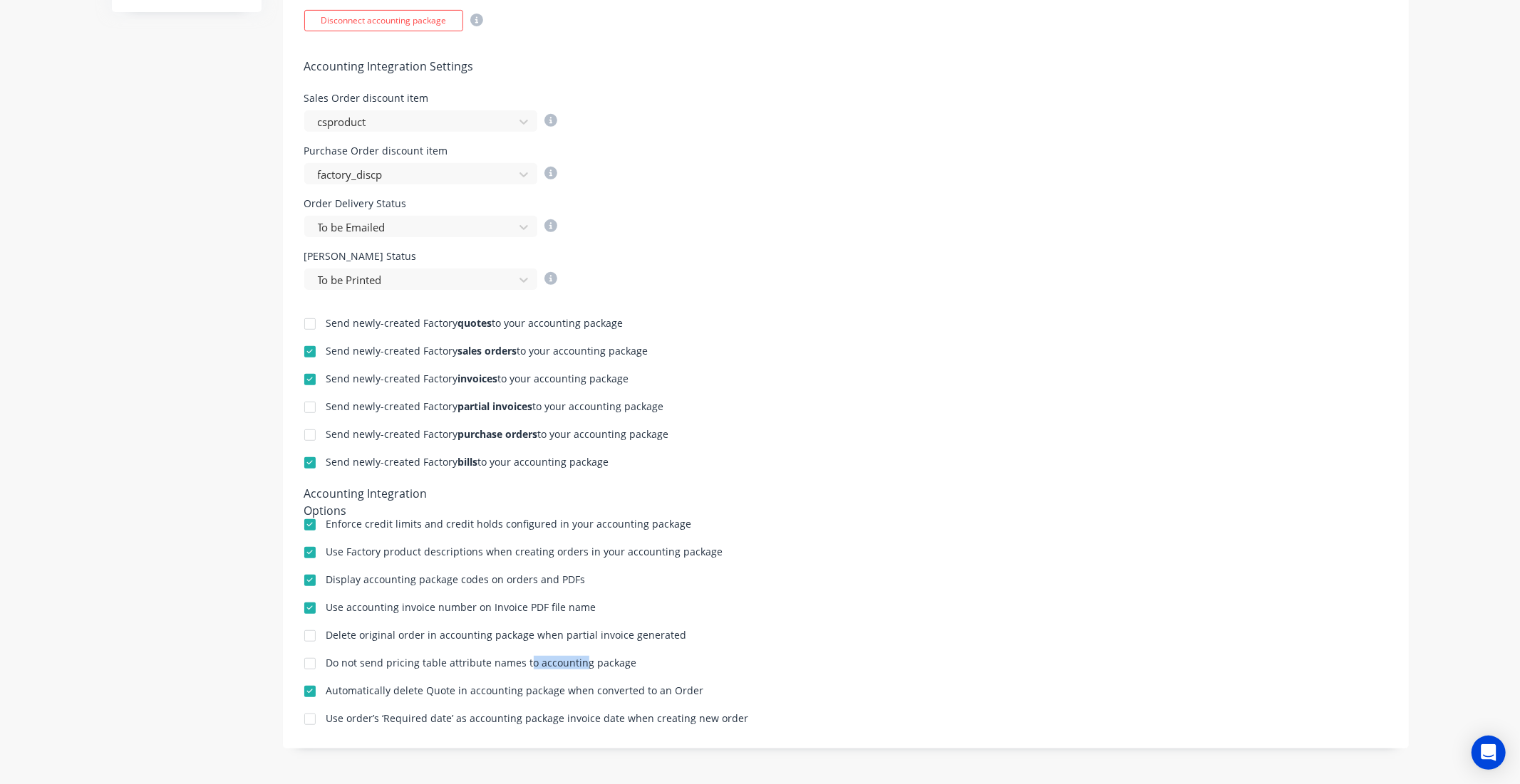
drag, startPoint x: 518, startPoint y: 653, endPoint x: 572, endPoint y: 655, distance: 54.0
click at [572, 655] on div "Send newly-created Factory quotes to your accounting package Send newly-created…" at bounding box center [846, 509] width 1126 height 437
drag, startPoint x: 542, startPoint y: 522, endPoint x: 614, endPoint y: 543, distance: 75.0
click at [614, 543] on div "Send newly-created Factory quotes to your accounting package Send newly-created…" at bounding box center [846, 509] width 1126 height 437
drag, startPoint x: 424, startPoint y: 574, endPoint x: 493, endPoint y: 601, distance: 74.1
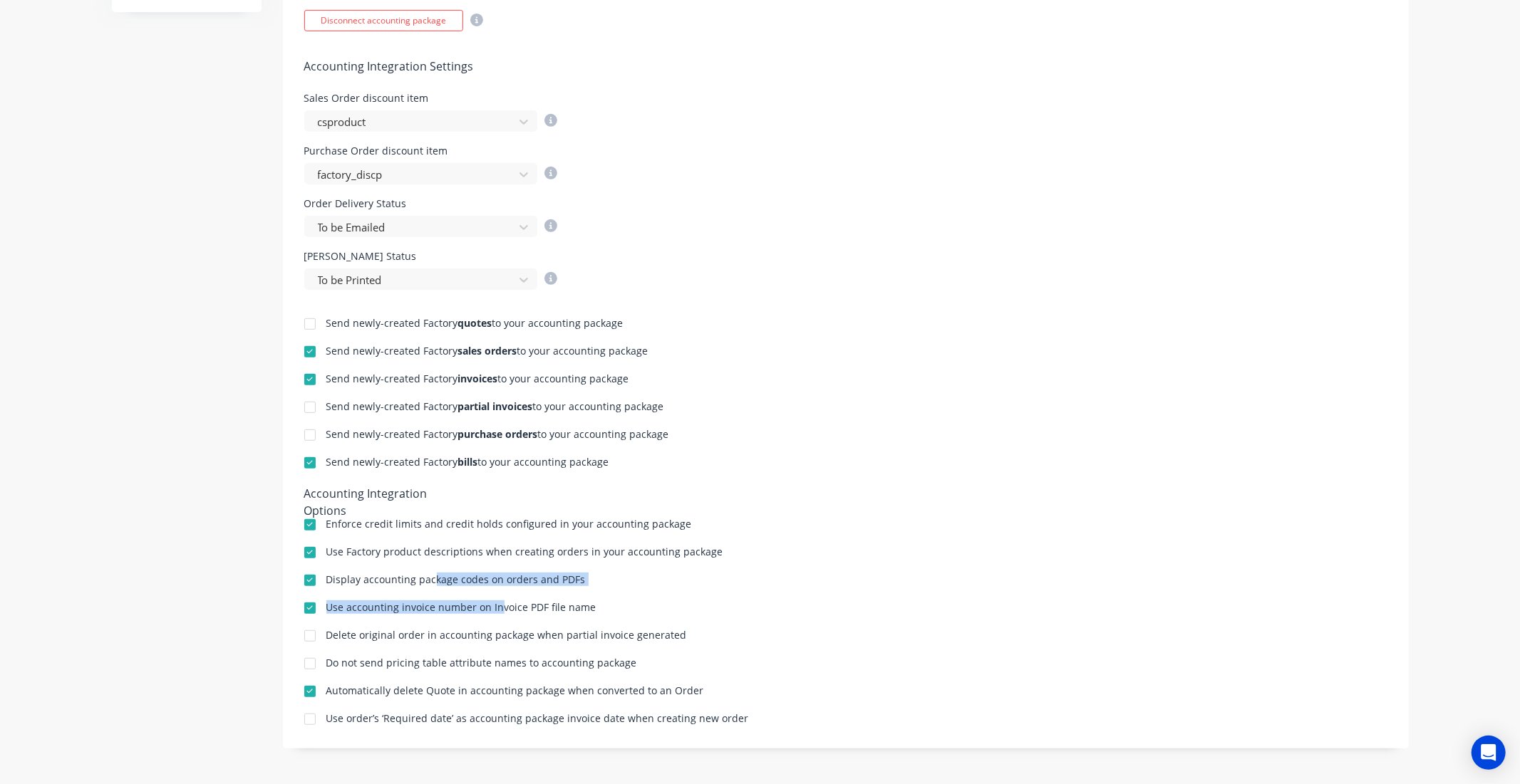
click at [493, 601] on div "Send newly-created Factory quotes to your accounting package Send newly-created…" at bounding box center [846, 509] width 1126 height 437
click at [550, 550] on div "Use Factory product descriptions when creating orders in your accounting package" at bounding box center [524, 552] width 397 height 10
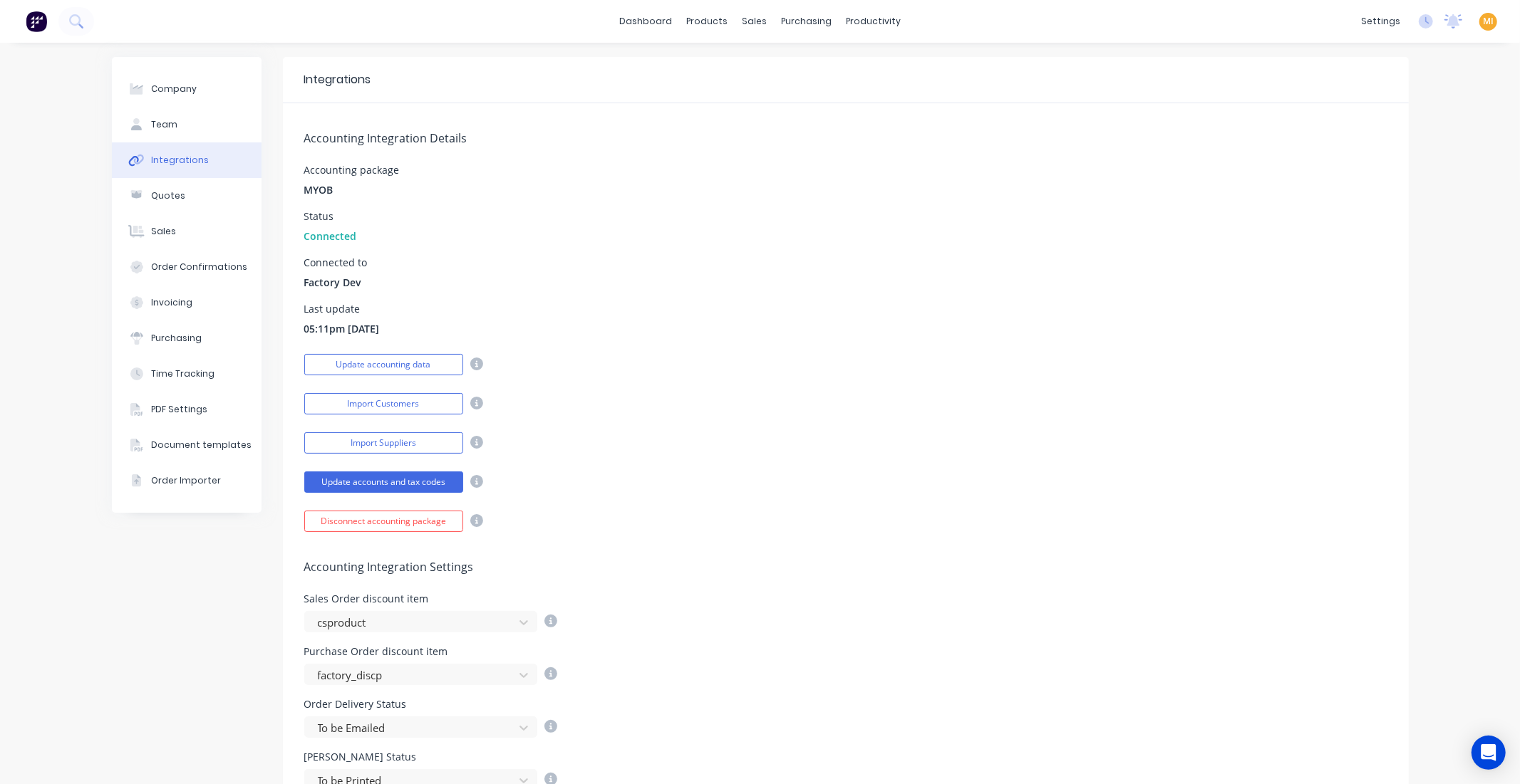
click at [210, 64] on div "Company Team Integrations Quotes Sales Order Confirmations Invoicing Purchasing…" at bounding box center [186, 284] width 149 height 456
click at [203, 76] on button "Company" at bounding box center [186, 89] width 149 height 36
select select "AU"
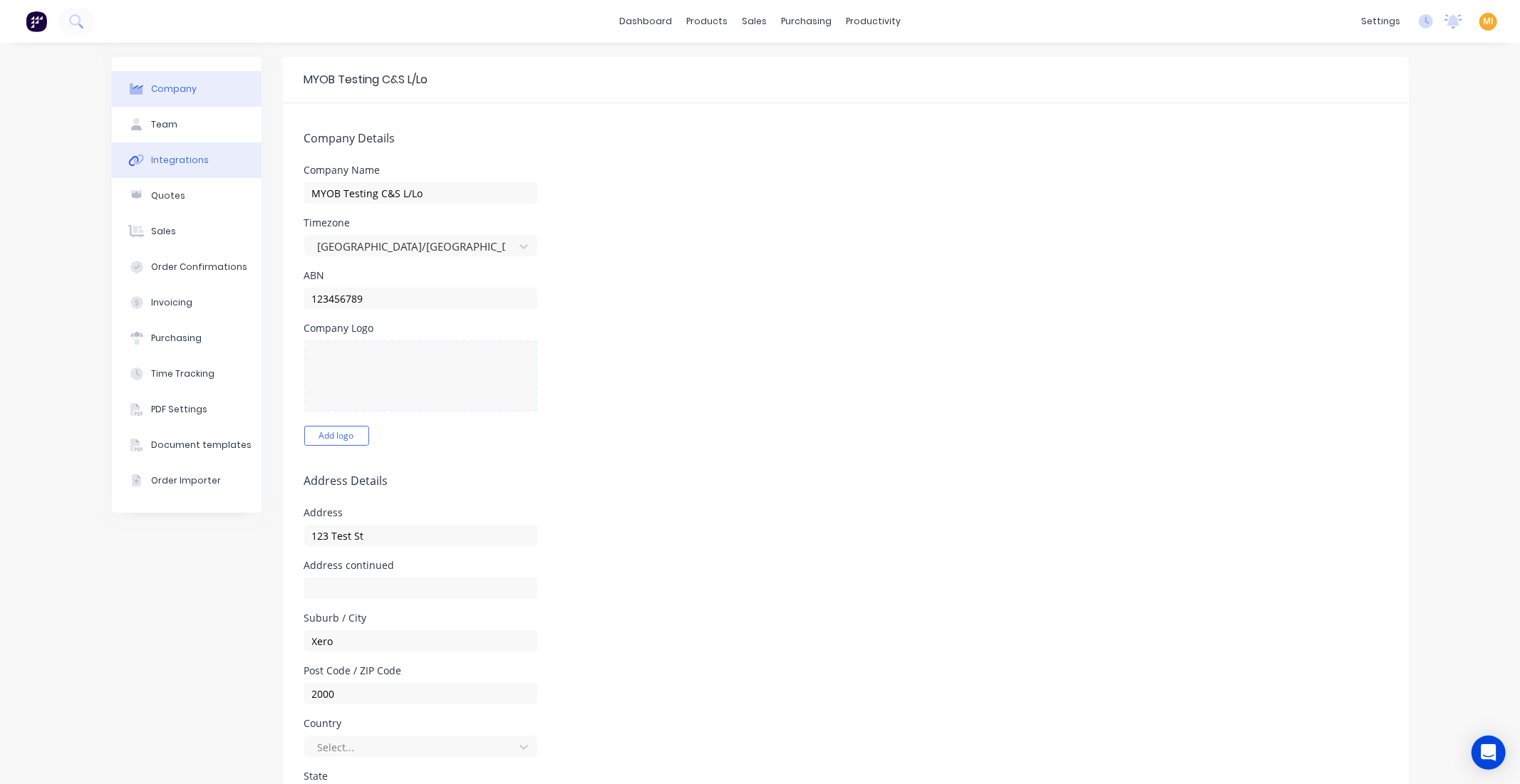
click at [179, 156] on div "Integrations" at bounding box center [179, 161] width 58 height 13
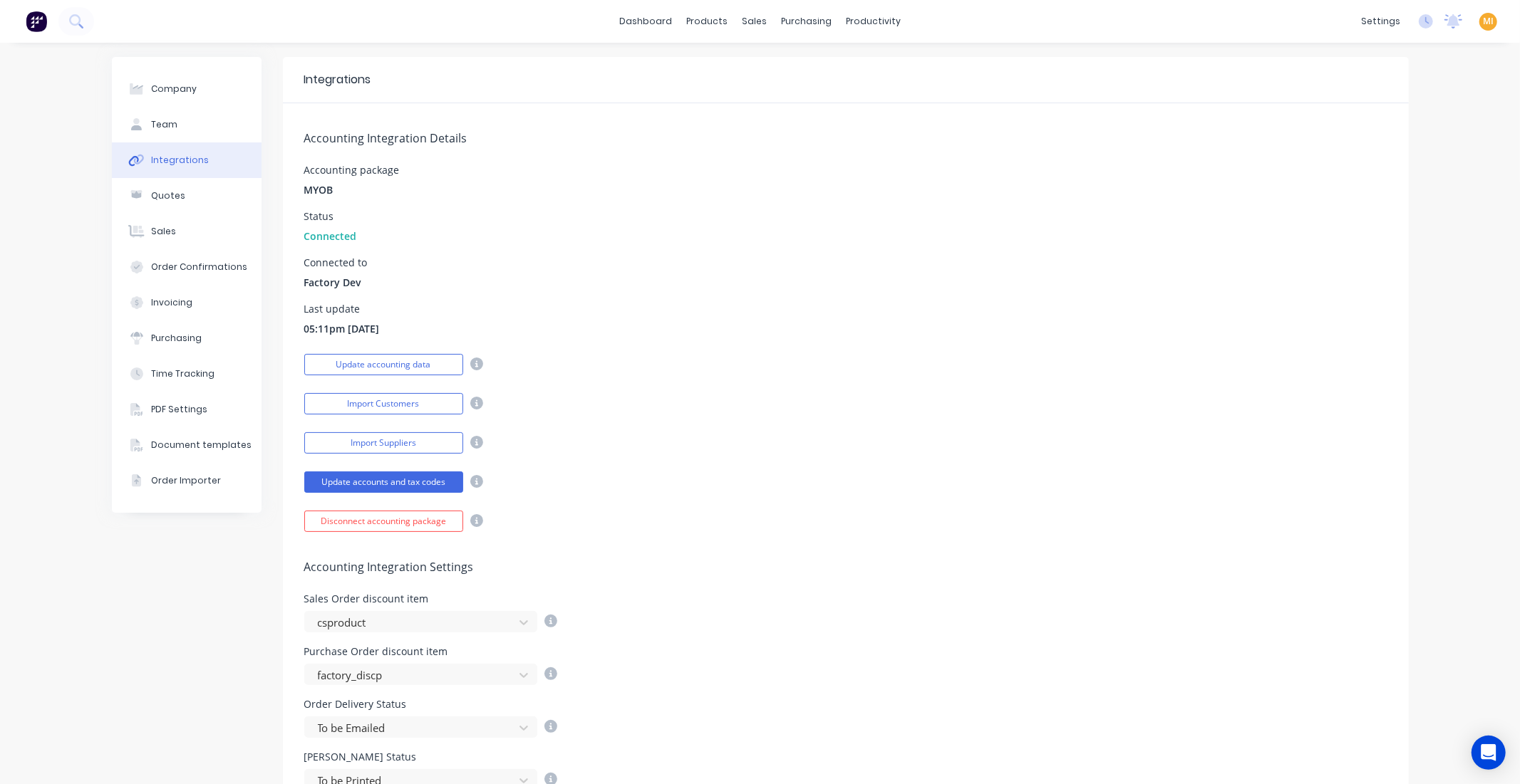
click at [45, 27] on img at bounding box center [36, 21] width 21 height 21
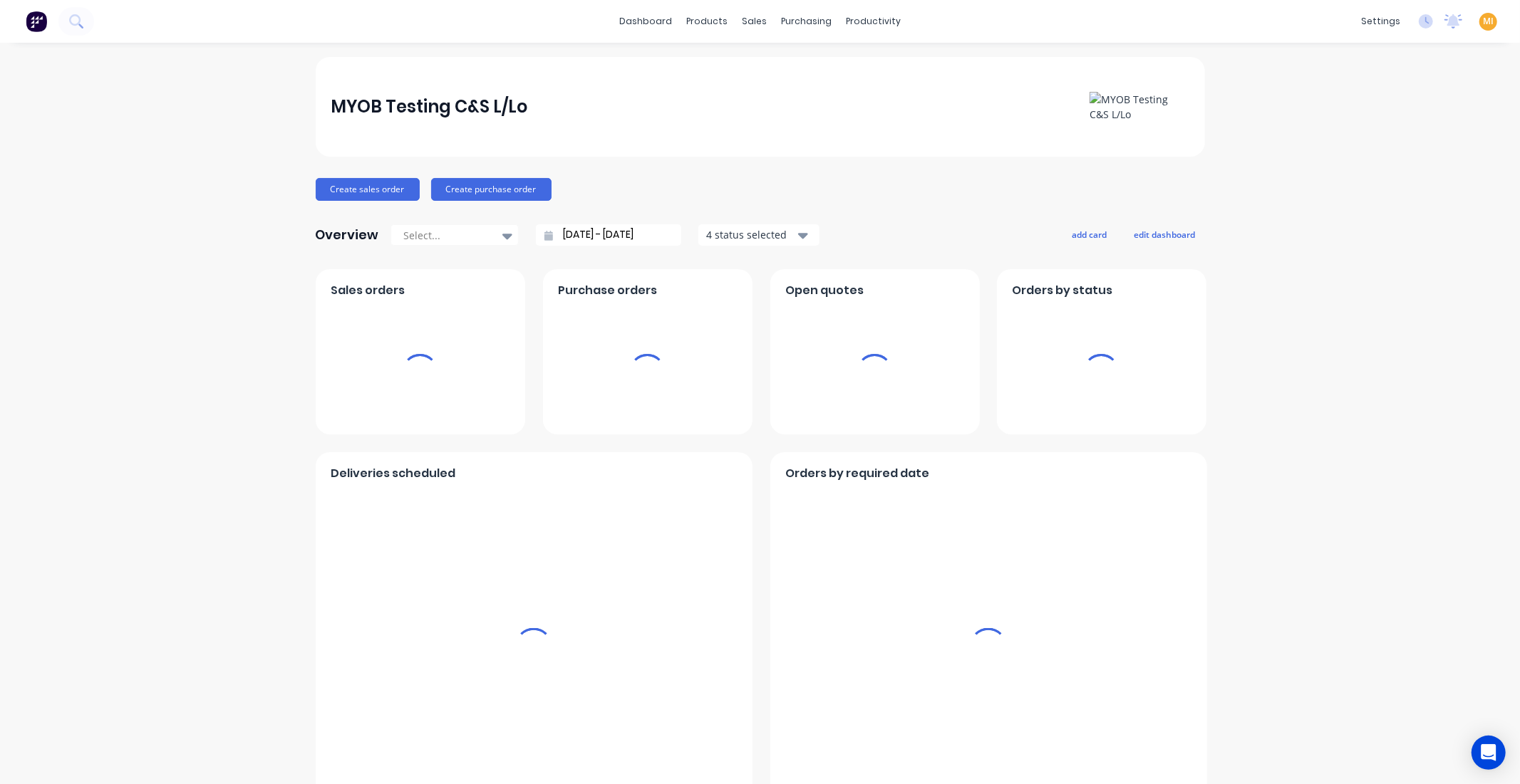
click at [1482, 25] on span "MI" at bounding box center [1487, 21] width 11 height 13
